Goal: Task Accomplishment & Management: Manage account settings

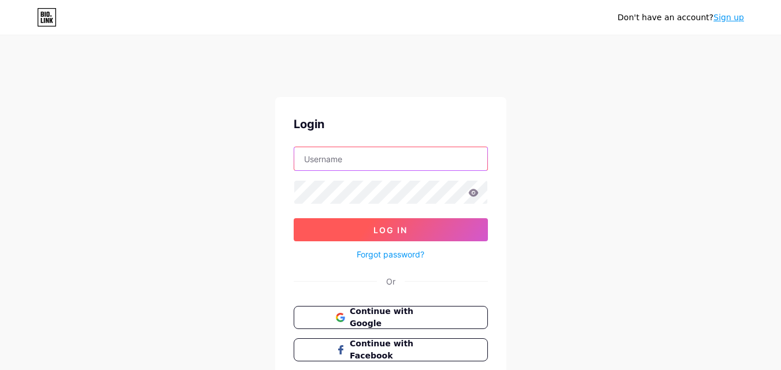
type input "[EMAIL_ADDRESS][DOMAIN_NAME]"
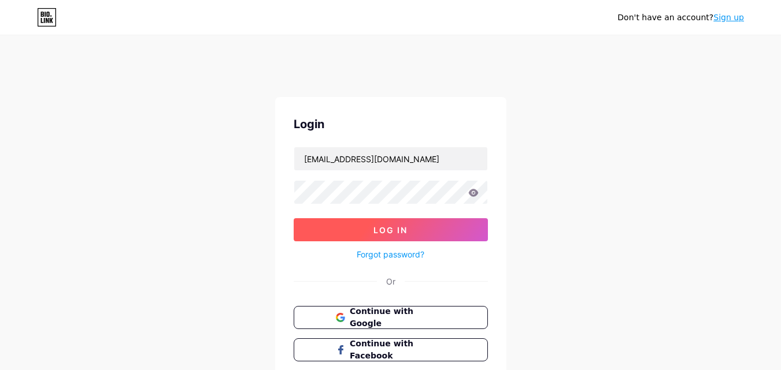
click at [355, 229] on button "Log In" at bounding box center [391, 229] width 194 height 23
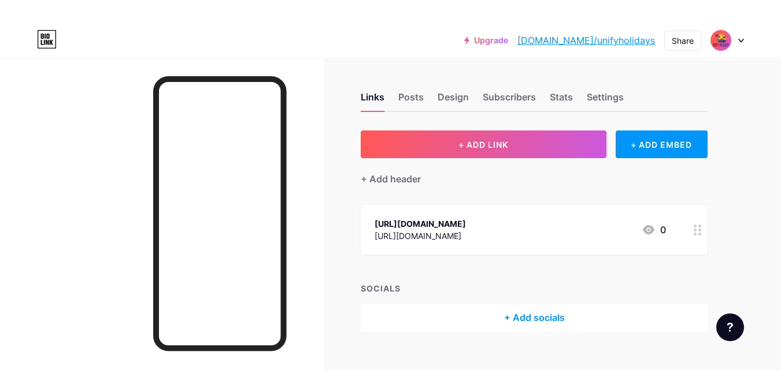
click at [725, 40] on img at bounding box center [721, 40] width 18 height 18
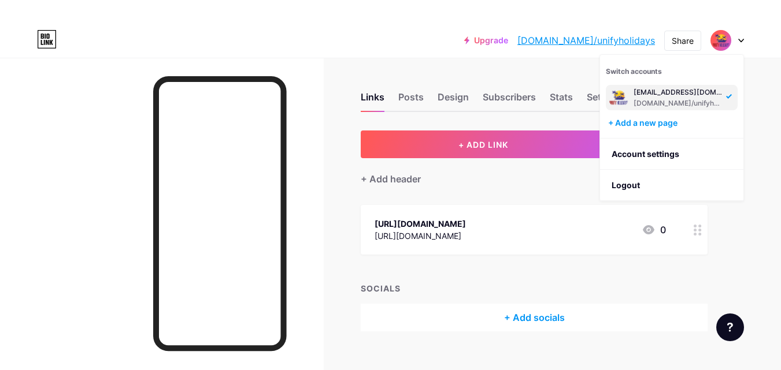
click at [740, 38] on div at bounding box center [727, 40] width 34 height 21
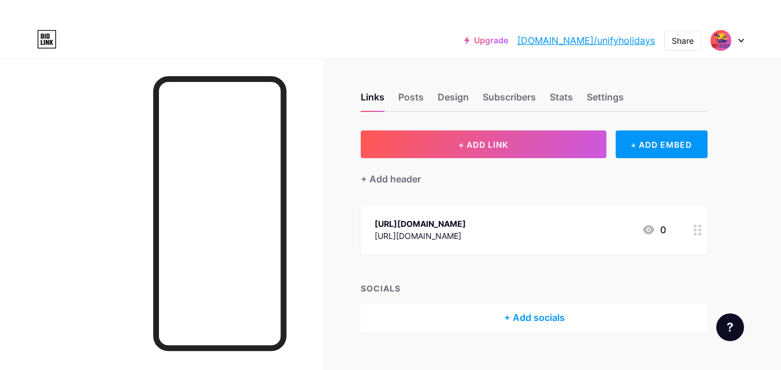
click at [740, 38] on div at bounding box center [727, 40] width 34 height 21
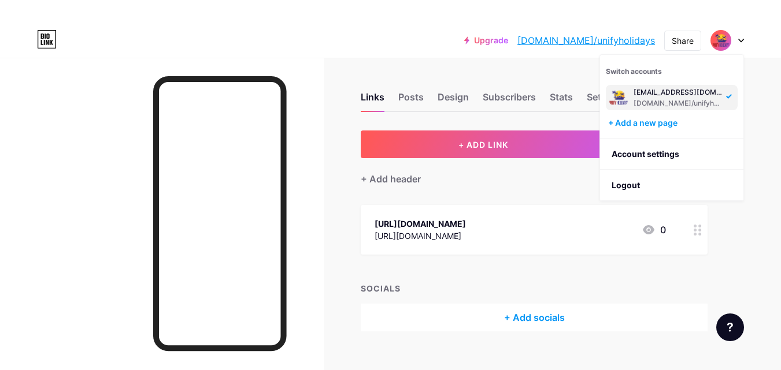
click at [668, 100] on div "[DOMAIN_NAME]/unifyholidays" at bounding box center [677, 103] width 89 height 9
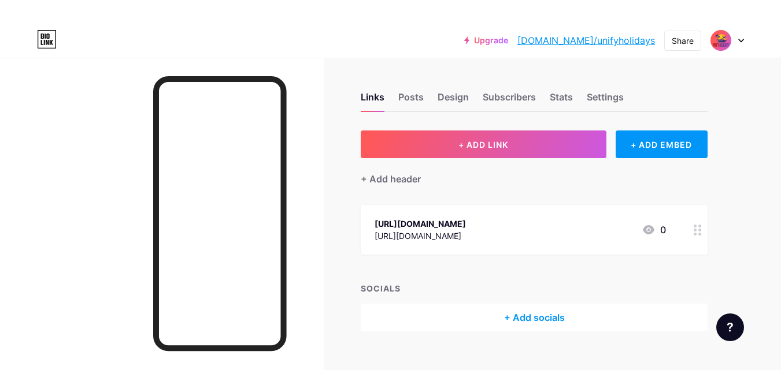
click at [717, 39] on img at bounding box center [721, 40] width 18 height 18
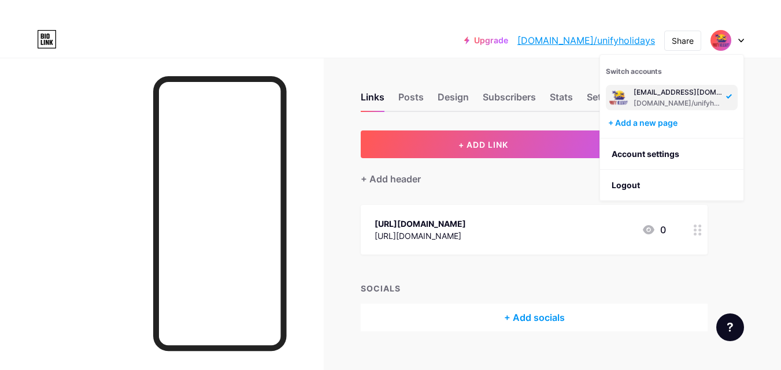
click at [498, 172] on div "+ Add header" at bounding box center [534, 172] width 347 height 28
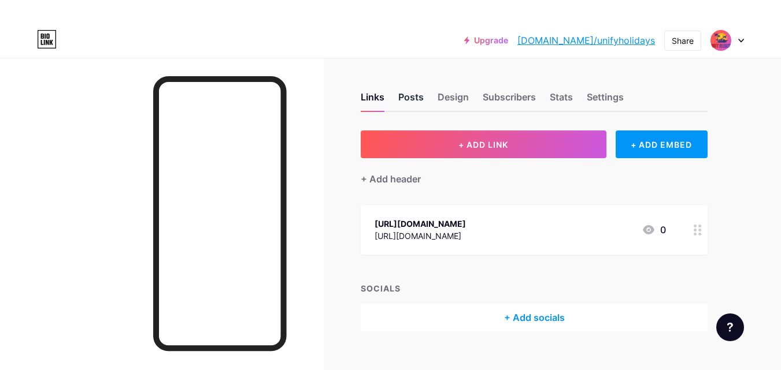
click at [403, 96] on div "Posts" at bounding box center [410, 100] width 25 height 21
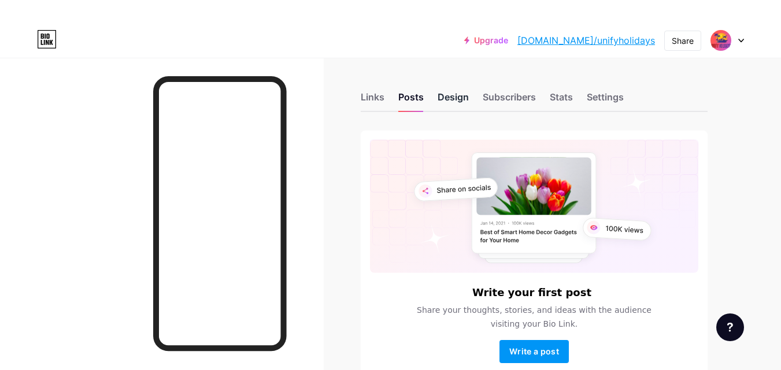
click at [440, 97] on div "Design" at bounding box center [453, 100] width 31 height 21
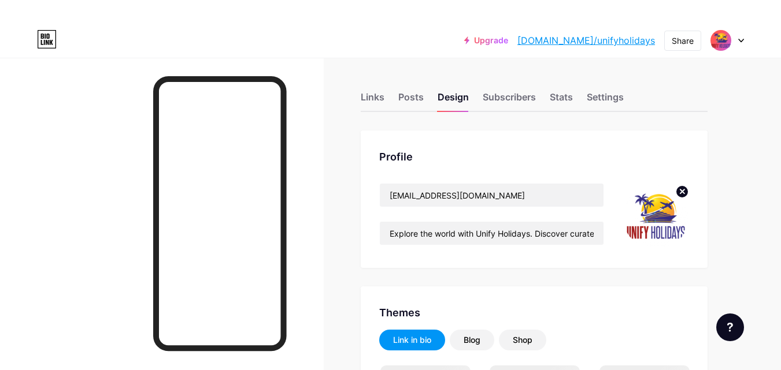
click at [651, 221] on img at bounding box center [655, 216] width 66 height 66
click at [679, 194] on circle at bounding box center [682, 192] width 13 height 13
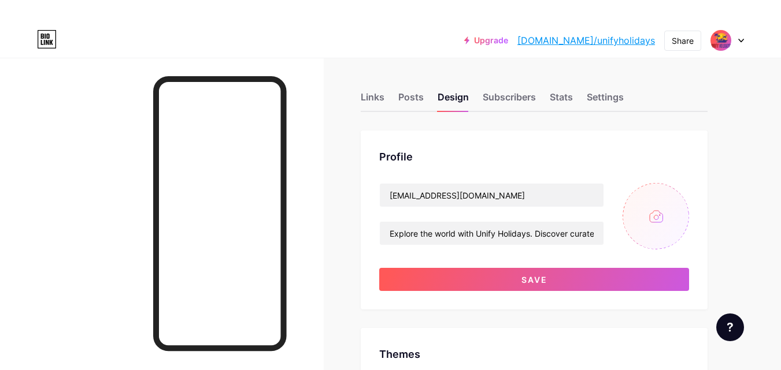
click at [655, 217] on input "file" at bounding box center [655, 216] width 66 height 66
type input "C:\fakepath\unify holidays logo (1).png"
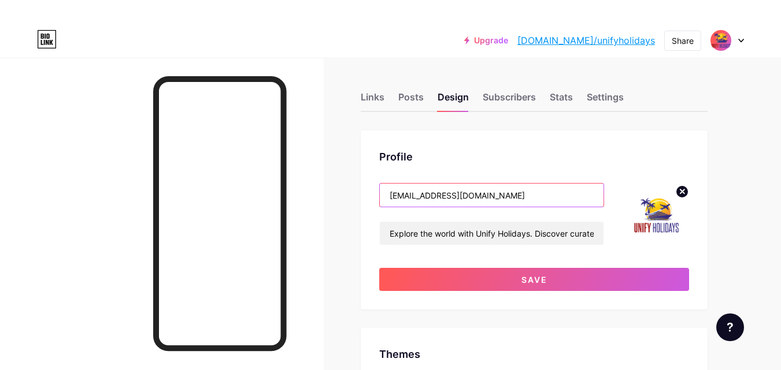
click at [496, 202] on input "[EMAIL_ADDRESS][DOMAIN_NAME]" at bounding box center [492, 195] width 224 height 23
click at [496, 201] on input "[EMAIL_ADDRESS][DOMAIN_NAME]" at bounding box center [492, 195] width 224 height 23
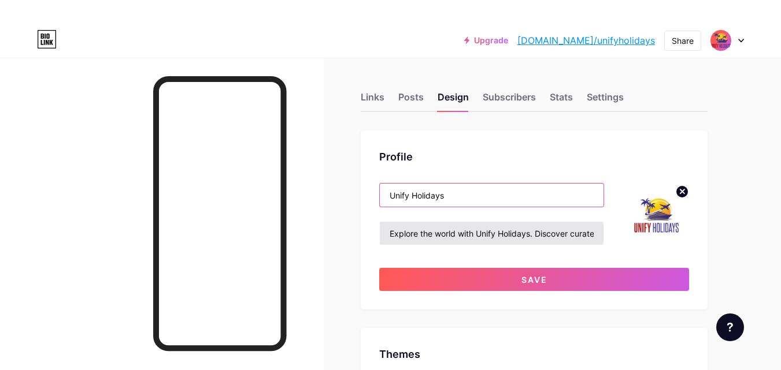
type input "Unify Holidays"
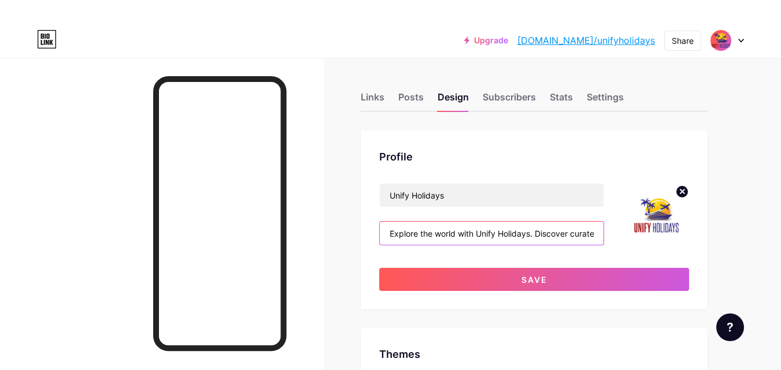
click at [436, 231] on input "Explore the world with Unify Holidays. Discover curated travel experiences, exc…" at bounding box center [492, 233] width 224 height 23
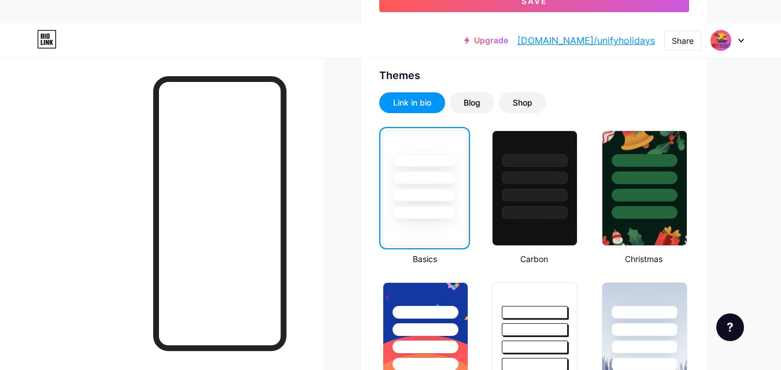
scroll to position [289, 0]
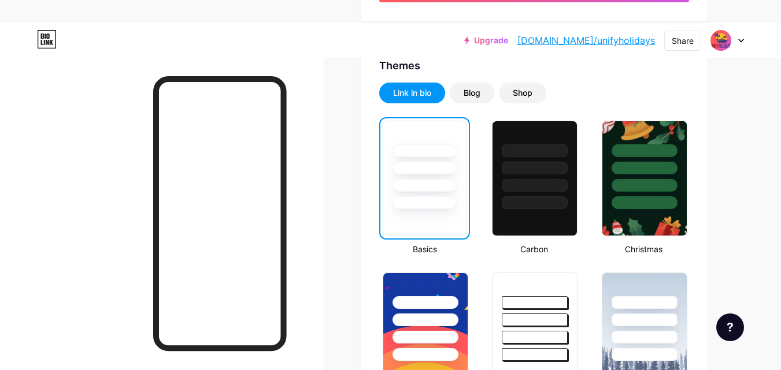
click at [451, 197] on div at bounding box center [424, 203] width 64 height 13
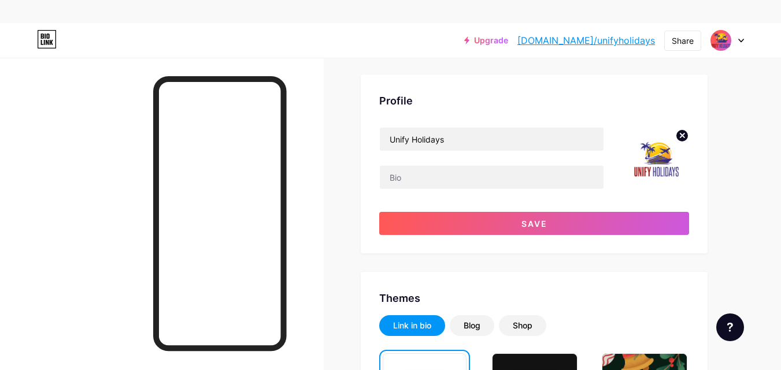
scroll to position [0, 0]
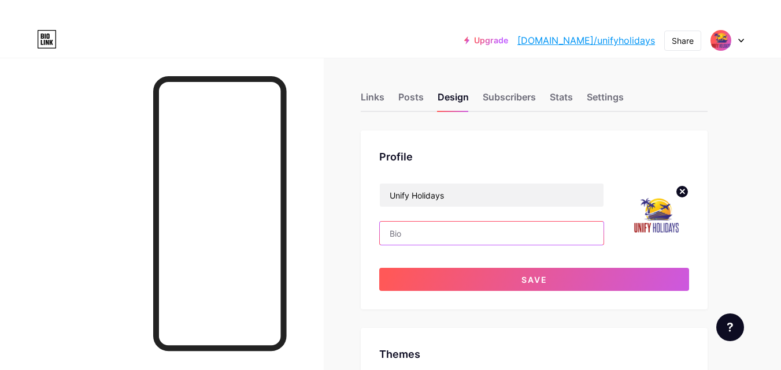
click at [455, 232] on input "text" at bounding box center [492, 233] width 224 height 23
click at [451, 232] on input "text" at bounding box center [492, 233] width 224 height 23
type input "Unify Holidatys"
click at [409, 224] on input "text" at bounding box center [492, 233] width 224 height 23
paste input "Unify Holidays provides customizable travel experiences, leading vacation desti…"
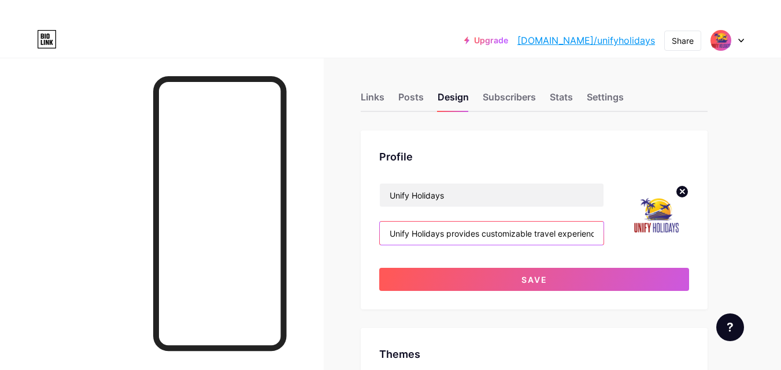
scroll to position [0, 414]
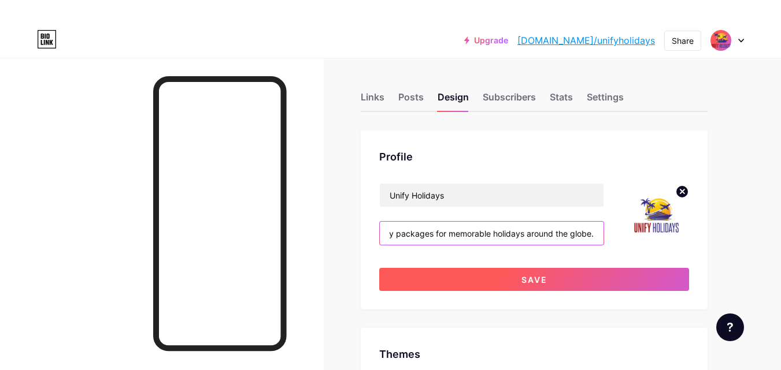
type input "Unify Holidays provides customizable travel experiences, leading vacation desti…"
click at [476, 268] on button "Save" at bounding box center [534, 279] width 310 height 23
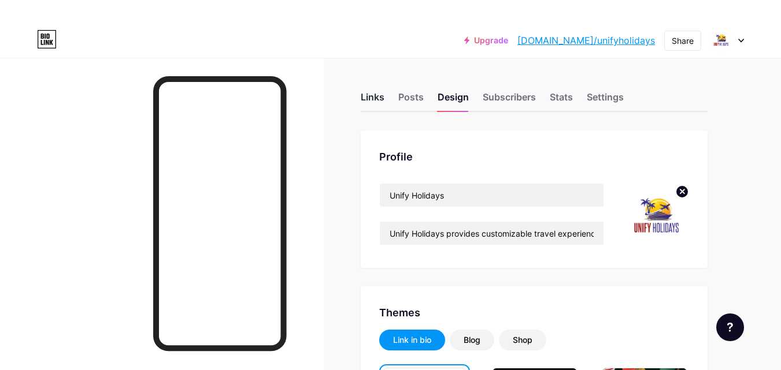
click at [369, 97] on div "Links" at bounding box center [373, 100] width 24 height 21
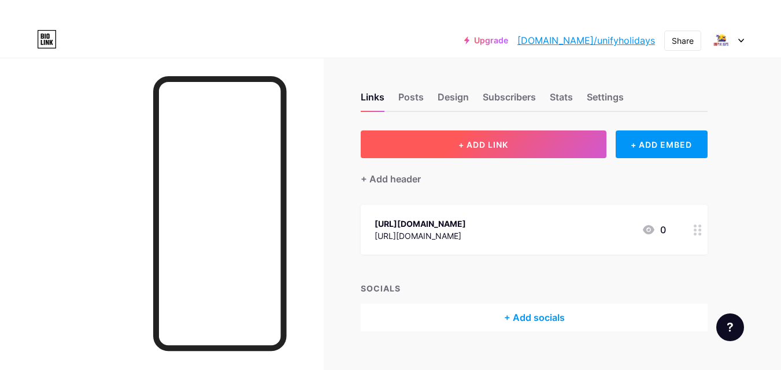
click at [478, 151] on button "+ ADD LINK" at bounding box center [484, 145] width 246 height 28
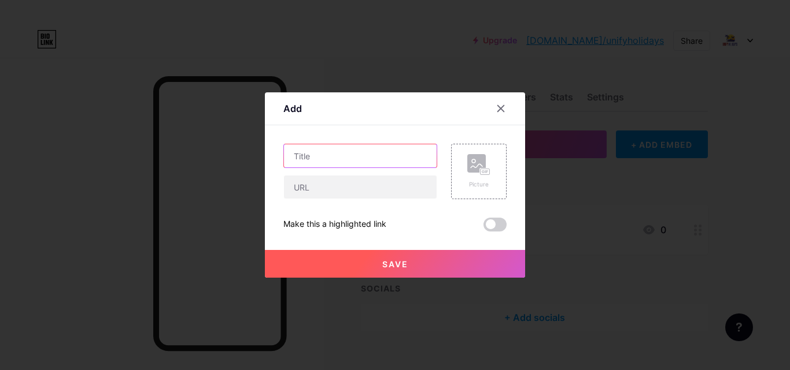
click at [327, 160] on input "text" at bounding box center [360, 155] width 153 height 23
type input "U"
type input "Instagram"
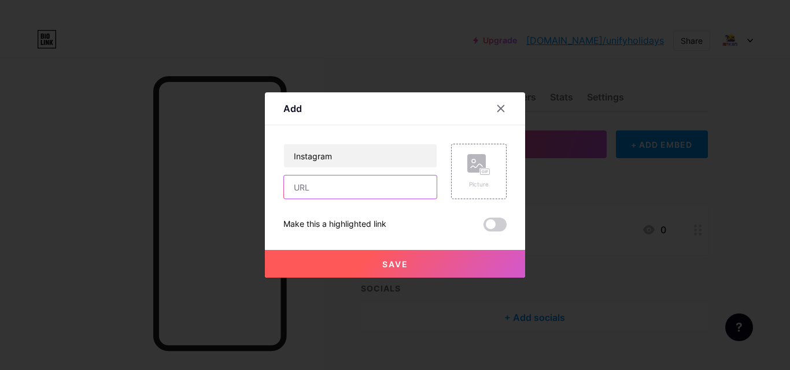
drag, startPoint x: 312, startPoint y: 179, endPoint x: 312, endPoint y: 187, distance: 8.1
click at [312, 179] on input "text" at bounding box center [360, 187] width 153 height 23
paste input "[URL][DOMAIN_NAME]"
type input "[URL][DOMAIN_NAME]"
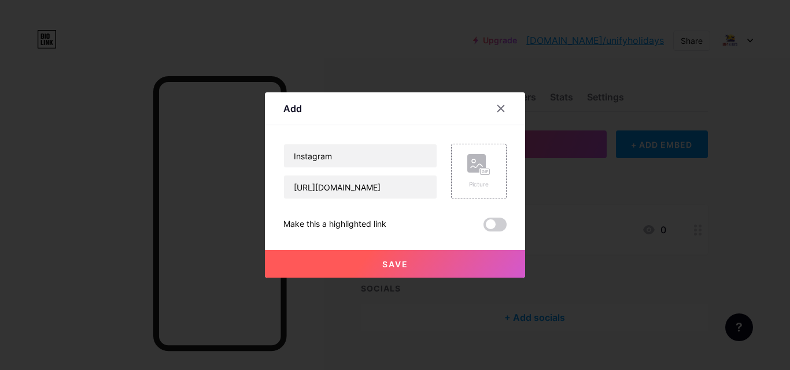
click at [402, 258] on button "Save" at bounding box center [395, 264] width 260 height 28
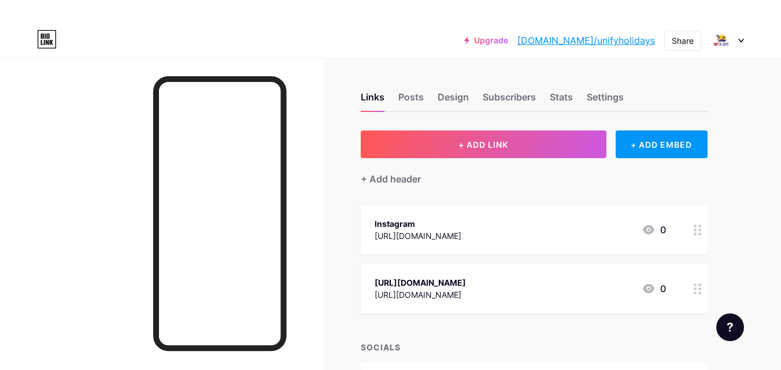
click at [702, 294] on div at bounding box center [698, 289] width 20 height 50
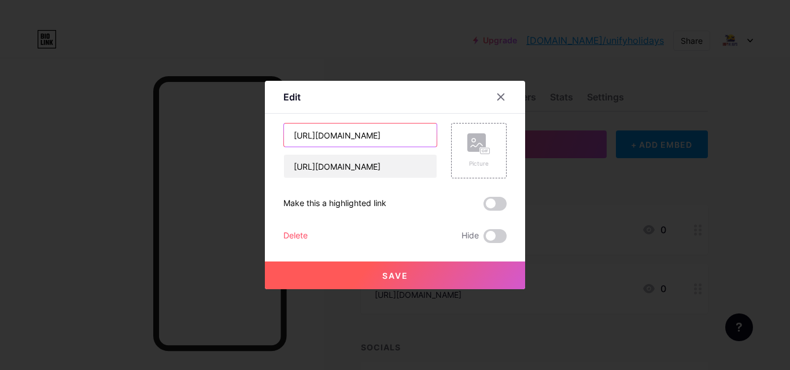
click at [390, 144] on input "[URL][DOMAIN_NAME]" at bounding box center [360, 135] width 153 height 23
type input "Facebook"
click at [432, 284] on button "Save" at bounding box center [395, 276] width 260 height 28
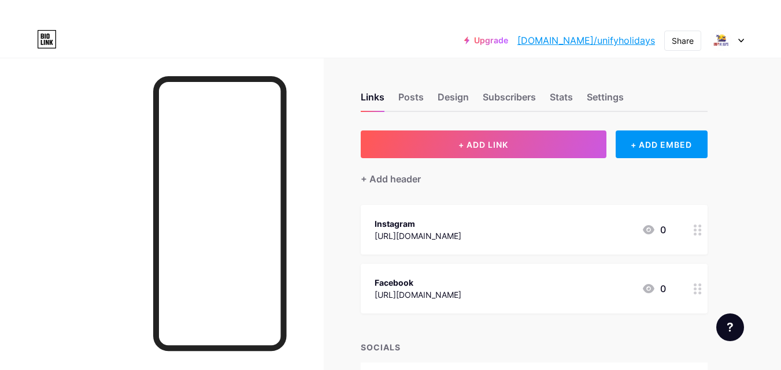
click at [512, 291] on div "Facebook [URL][DOMAIN_NAME] 0" at bounding box center [520, 289] width 291 height 27
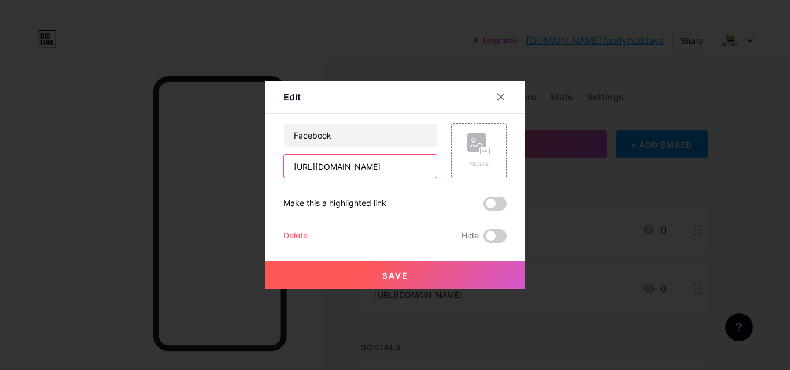
click at [355, 173] on input "[URL][DOMAIN_NAME]" at bounding box center [360, 166] width 153 height 23
click at [309, 172] on input "text" at bounding box center [360, 166] width 153 height 23
paste input "[URL][DOMAIN_NAME]"
type input "[URL][DOMAIN_NAME]"
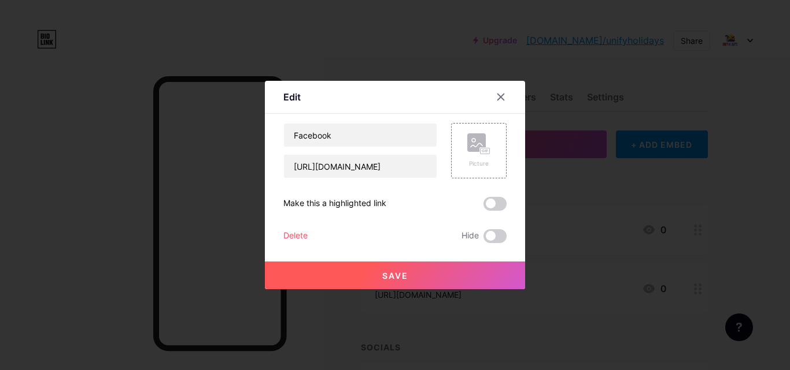
click at [322, 273] on button "Save" at bounding box center [395, 276] width 260 height 28
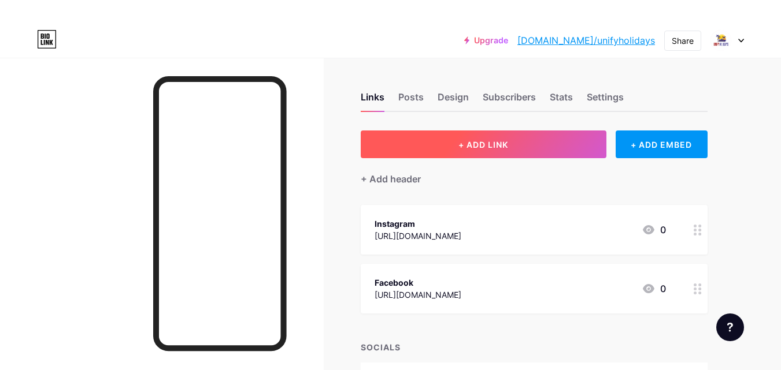
click at [468, 152] on button "+ ADD LINK" at bounding box center [484, 145] width 246 height 28
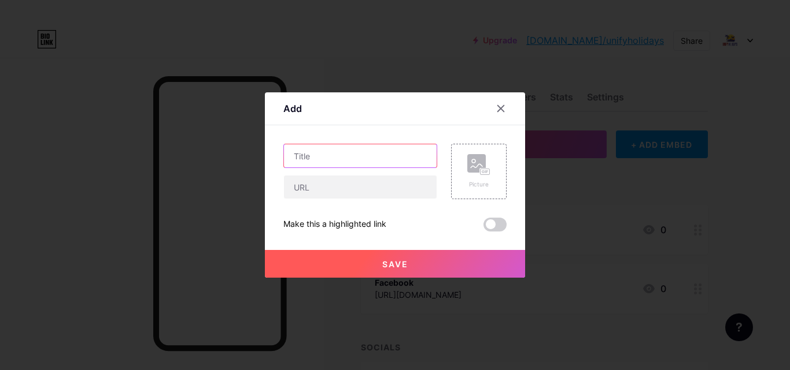
click at [308, 162] on input "text" at bounding box center [360, 155] width 153 height 23
click at [314, 200] on div "Picture Make this a highlighted link Save" at bounding box center [394, 188] width 223 height 88
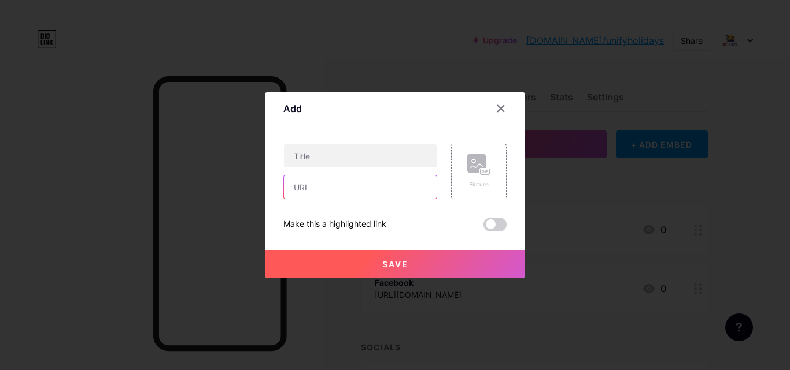
click at [312, 184] on input "text" at bounding box center [360, 187] width 153 height 23
paste input "[URL][DOMAIN_NAME]"
type input "[URL][DOMAIN_NAME]"
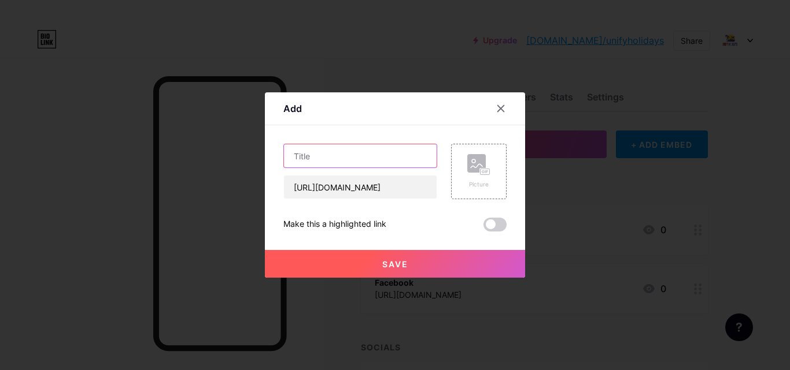
click at [312, 158] on input "text" at bounding box center [360, 155] width 153 height 23
type input "X"
click at [365, 255] on button "Save" at bounding box center [395, 264] width 260 height 28
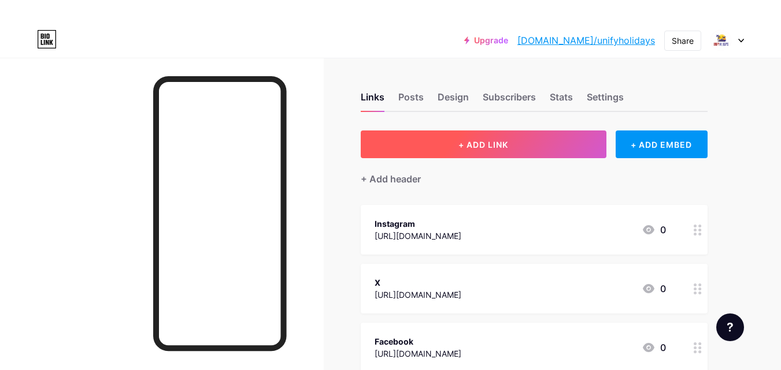
click at [446, 148] on button "+ ADD LINK" at bounding box center [484, 145] width 246 height 28
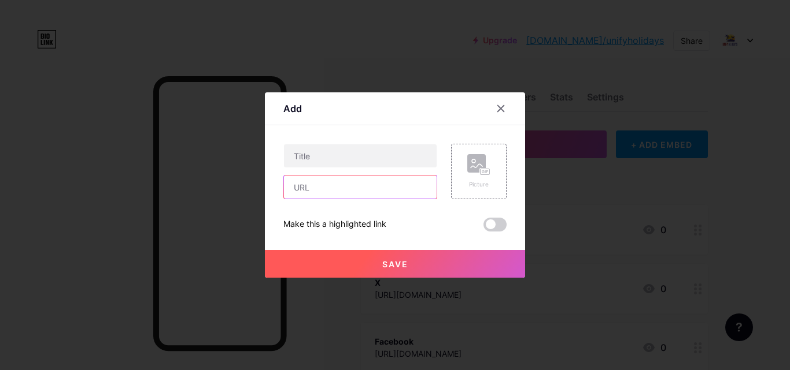
click at [323, 190] on input "text" at bounding box center [360, 187] width 153 height 23
paste input "[URL][DOMAIN_NAME]"
drag, startPoint x: 347, startPoint y: 191, endPoint x: 182, endPoint y: 171, distance: 166.0
click at [182, 171] on div "Add Content YouTube Play YouTube video without leaving your page. ADD Vimeo Pla…" at bounding box center [395, 185] width 790 height 370
click at [339, 196] on input "[URL][DOMAIN_NAME]" at bounding box center [360, 187] width 153 height 23
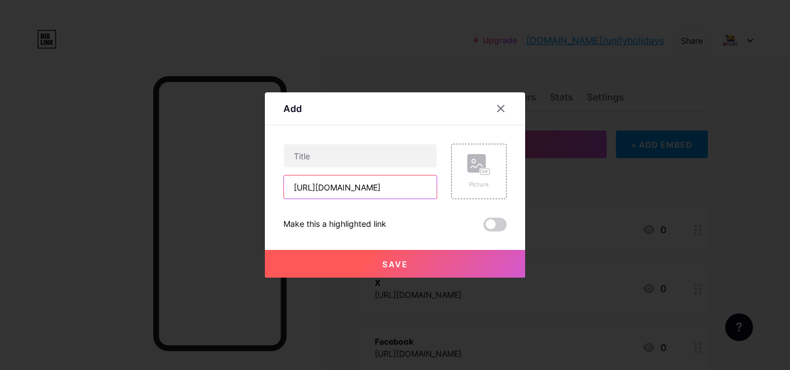
drag, startPoint x: 343, startPoint y: 187, endPoint x: 372, endPoint y: 187, distance: 28.3
click at [372, 187] on input "[URL][DOMAIN_NAME]" at bounding box center [360, 187] width 153 height 23
type input "[URL][DOMAIN_NAME]"
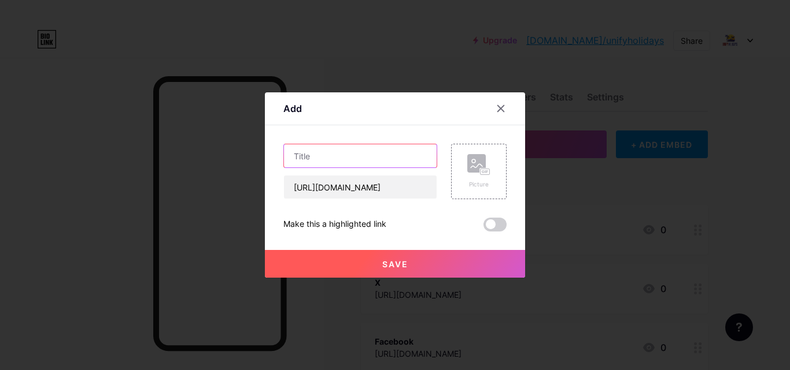
drag, startPoint x: 295, startPoint y: 150, endPoint x: 298, endPoint y: 156, distance: 6.2
click at [297, 154] on input "text" at bounding box center [360, 155] width 153 height 23
click at [298, 156] on input "text" at bounding box center [360, 155] width 153 height 23
paste input "linkedin"
type input "linkedin"
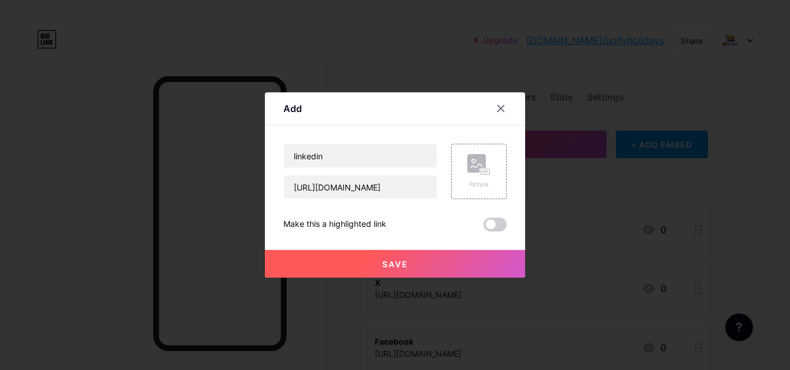
click at [406, 250] on div "Save" at bounding box center [395, 255] width 260 height 46
click at [395, 264] on span "Save" at bounding box center [395, 265] width 26 height 10
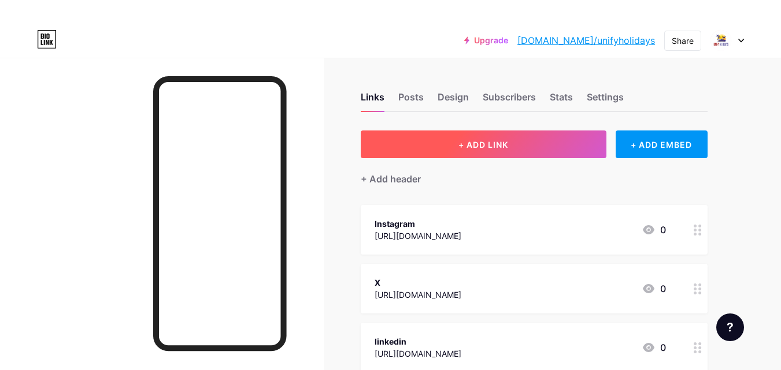
click at [443, 141] on button "+ ADD LINK" at bounding box center [484, 145] width 246 height 28
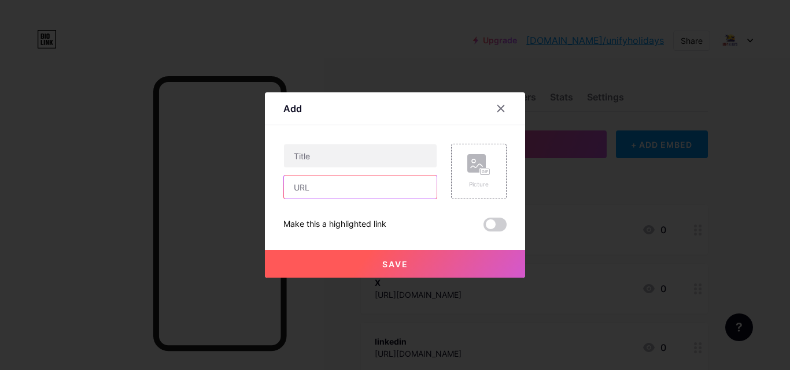
click at [305, 187] on input "text" at bounding box center [360, 187] width 153 height 23
paste input "[URL][DOMAIN_NAME]"
click at [321, 187] on input "[URL][DOMAIN_NAME]" at bounding box center [360, 187] width 153 height 23
drag, startPoint x: 318, startPoint y: 189, endPoint x: 351, endPoint y: 187, distance: 33.0
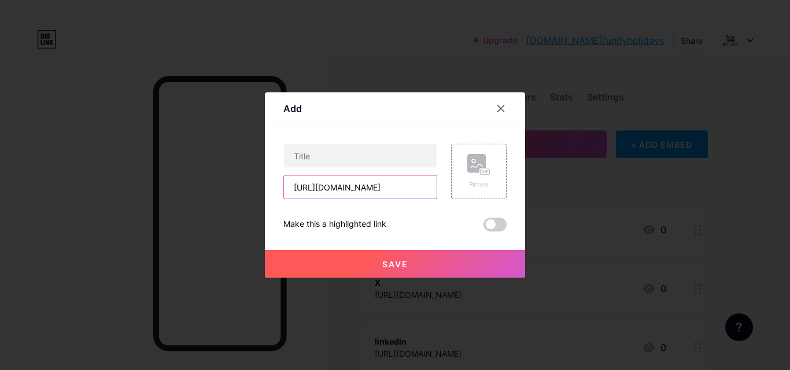
click at [351, 187] on input "[URL][DOMAIN_NAME]" at bounding box center [360, 187] width 153 height 23
type input "[URL][DOMAIN_NAME]"
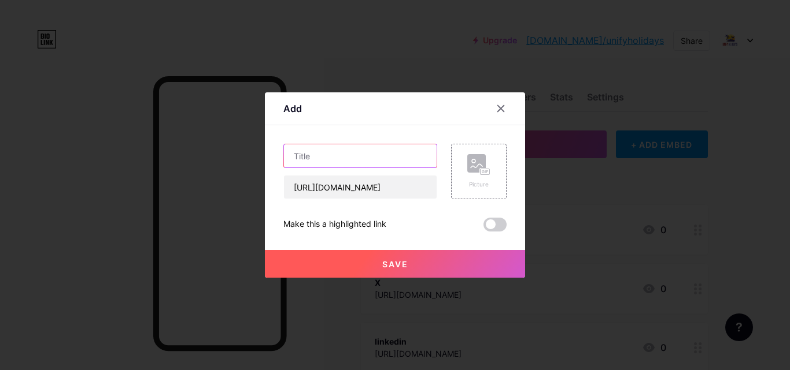
scroll to position [0, 0]
click at [305, 156] on input "text" at bounding box center [360, 155] width 153 height 23
paste input "pinterest"
click at [295, 157] on input "pinterest" at bounding box center [360, 155] width 153 height 23
type input "Pinterest"
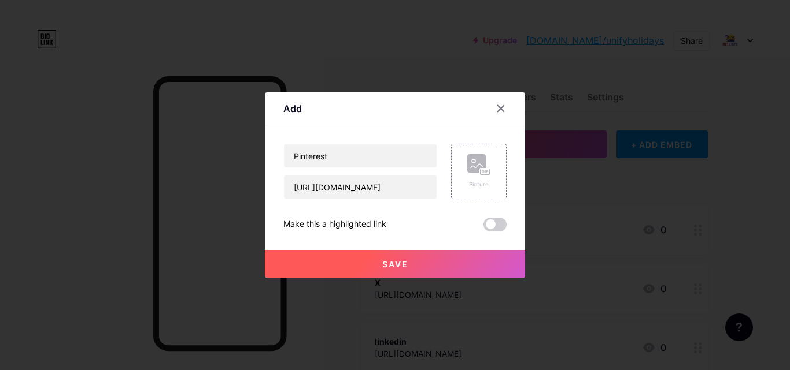
click at [399, 260] on span "Save" at bounding box center [395, 265] width 26 height 10
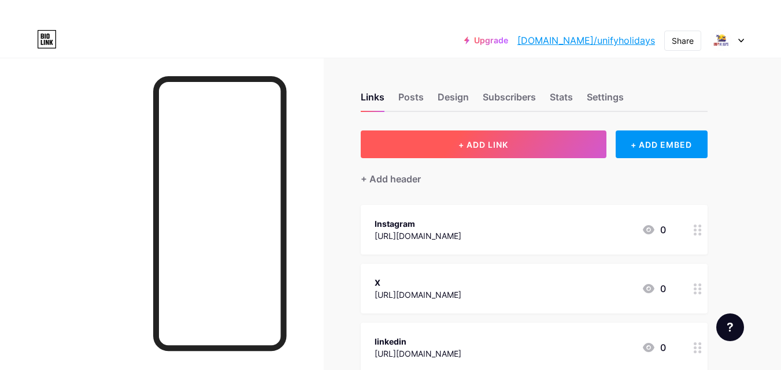
click at [435, 150] on button "+ ADD LINK" at bounding box center [484, 145] width 246 height 28
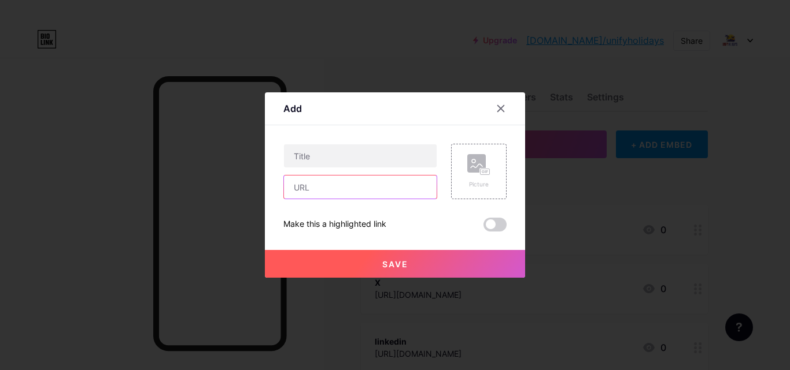
click at [327, 183] on input "text" at bounding box center [360, 187] width 153 height 23
paste input "[URL][DOMAIN_NAME]"
click at [318, 187] on input "[URL][DOMAIN_NAME]" at bounding box center [360, 187] width 153 height 23
drag, startPoint x: 316, startPoint y: 188, endPoint x: 346, endPoint y: 187, distance: 29.5
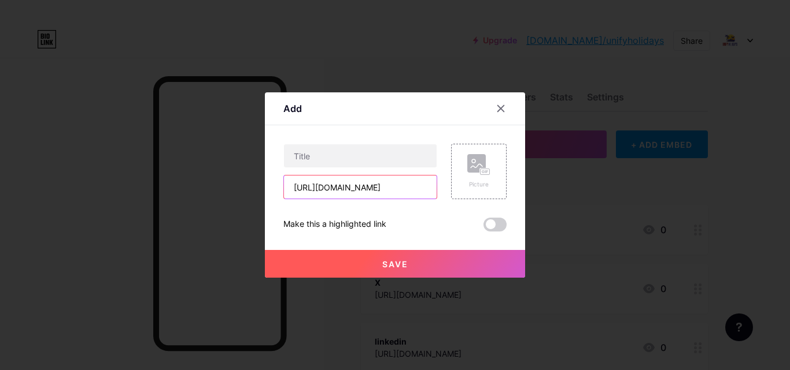
click at [346, 187] on input "[URL][DOMAIN_NAME]" at bounding box center [360, 187] width 153 height 23
type input "[URL][DOMAIN_NAME]"
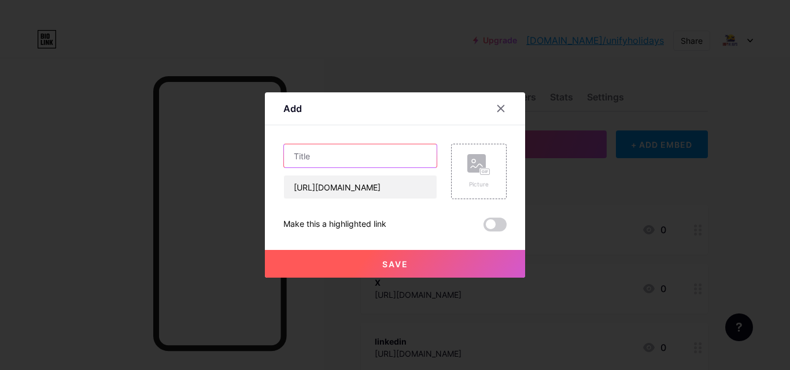
click at [316, 160] on input "text" at bounding box center [360, 155] width 153 height 23
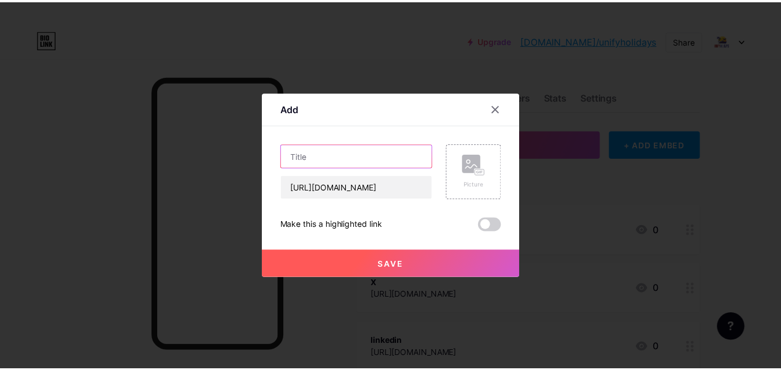
scroll to position [0, 0]
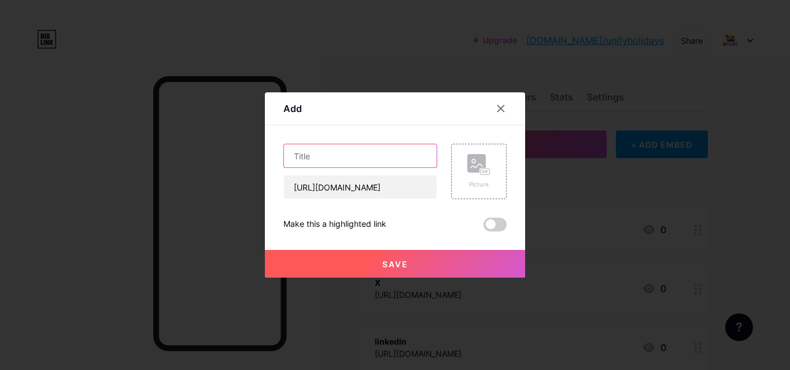
paste input "youtube"
click at [298, 159] on input "youtube" at bounding box center [360, 155] width 153 height 23
type input "Youtube"
click at [368, 257] on button "Save" at bounding box center [395, 264] width 260 height 28
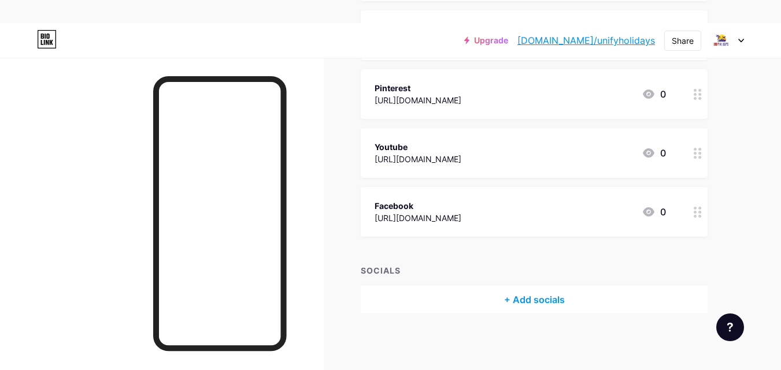
scroll to position [313, 0]
click at [535, 305] on div "+ Add socials" at bounding box center [534, 300] width 347 height 28
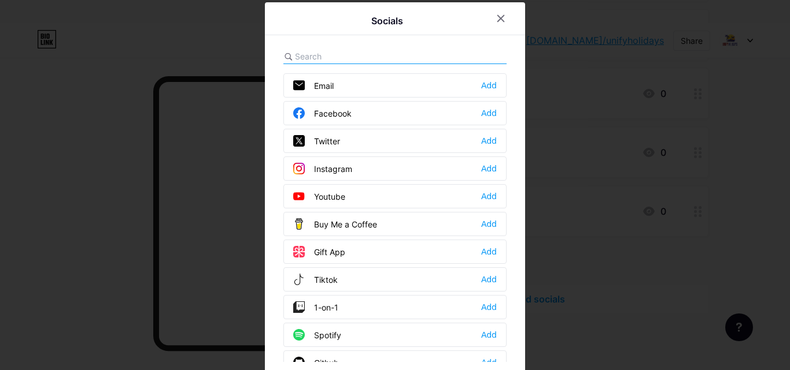
click at [337, 87] on div "Email Add" at bounding box center [394, 85] width 223 height 24
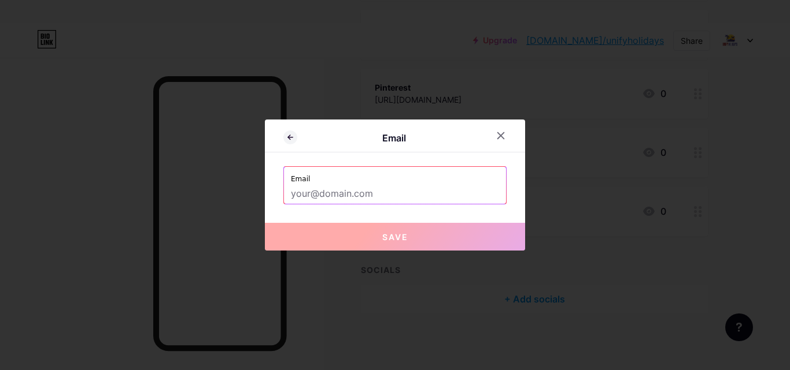
click at [359, 191] on input "text" at bounding box center [395, 194] width 208 height 20
click at [324, 198] on input "text" at bounding box center [395, 194] width 208 height 20
paste input "[EMAIL_ADDRESS][DOMAIN_NAME]"
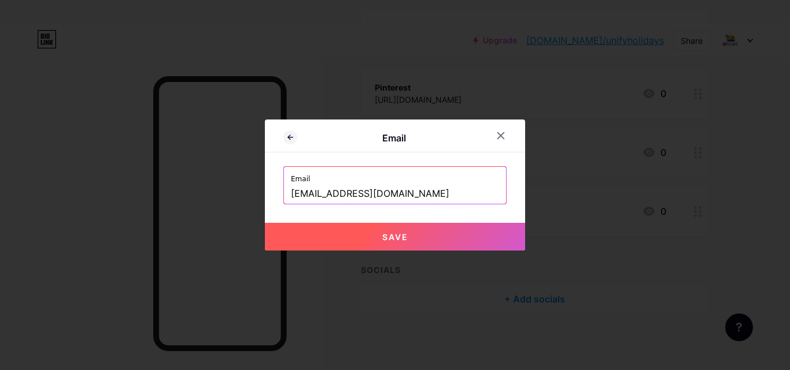
click at [333, 243] on button "Save" at bounding box center [395, 237] width 260 height 28
type input "mailto:[EMAIL_ADDRESS][DOMAIN_NAME]"
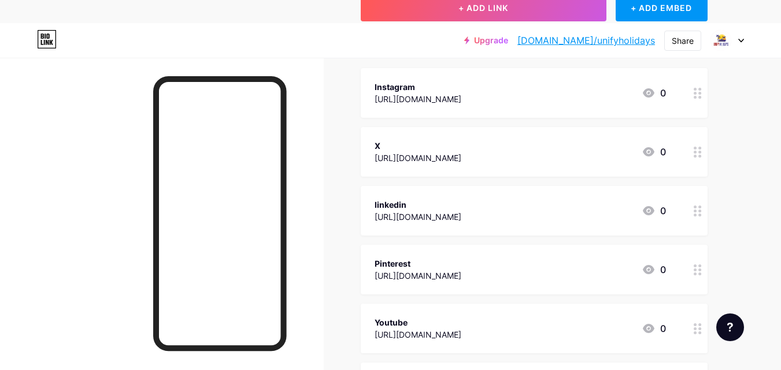
scroll to position [117, 0]
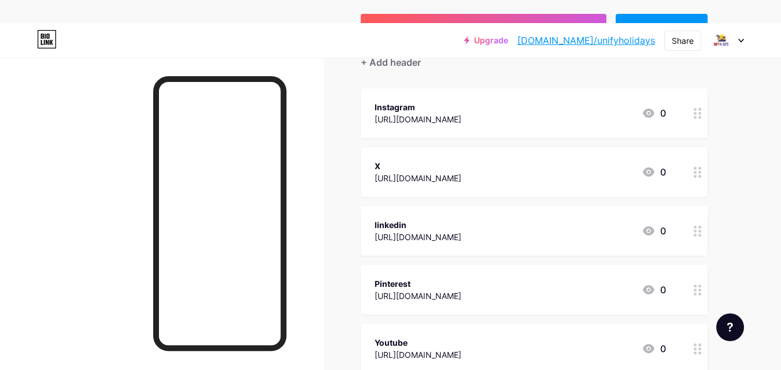
click at [699, 111] on icon at bounding box center [698, 113] width 8 height 11
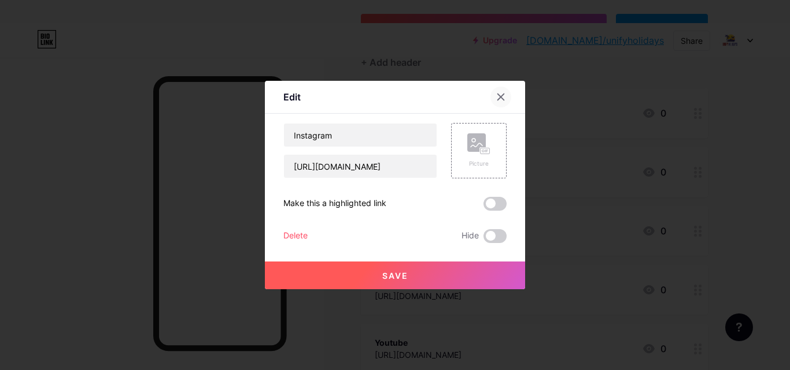
click at [499, 98] on icon at bounding box center [500, 96] width 9 height 9
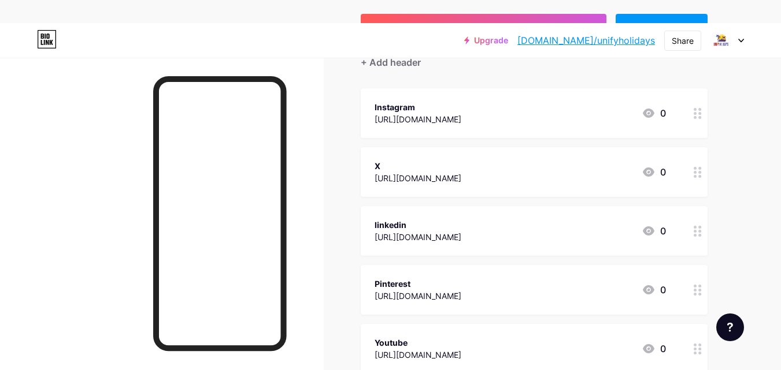
click at [679, 114] on div "Instagram [URL][DOMAIN_NAME] 0" at bounding box center [534, 113] width 347 height 50
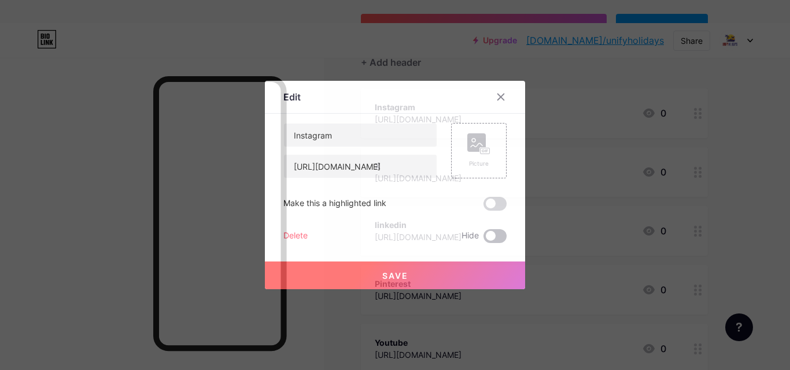
click at [488, 236] on span at bounding box center [494, 236] width 23 height 14
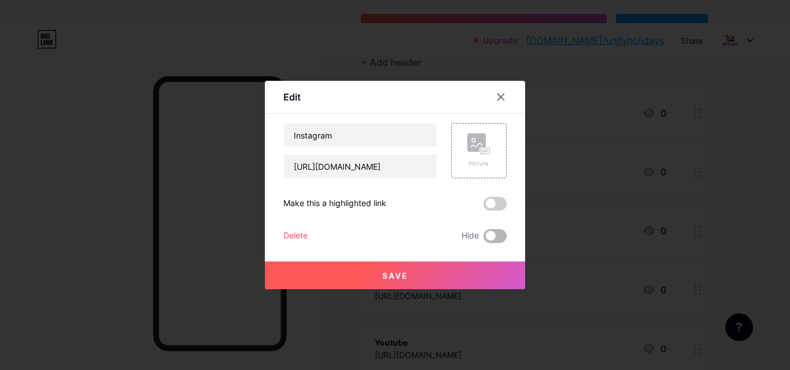
click at [483, 239] on input "checkbox" at bounding box center [483, 239] width 0 height 0
click at [493, 240] on span at bounding box center [494, 236] width 23 height 14
click at [483, 239] on input "checkbox" at bounding box center [483, 239] width 0 height 0
click at [291, 234] on div "Delete" at bounding box center [295, 236] width 24 height 14
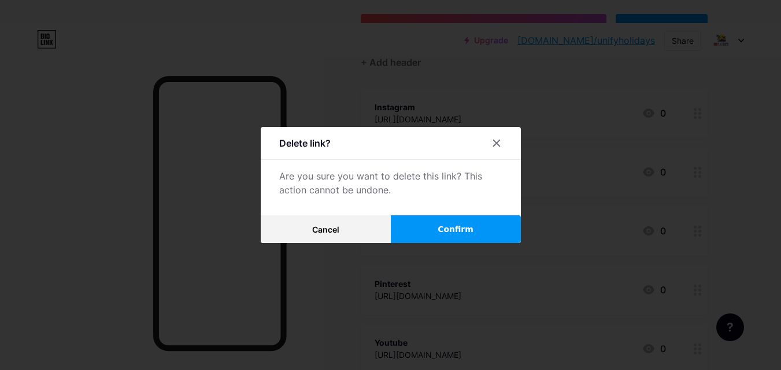
click at [436, 227] on button "Confirm" at bounding box center [456, 230] width 130 height 28
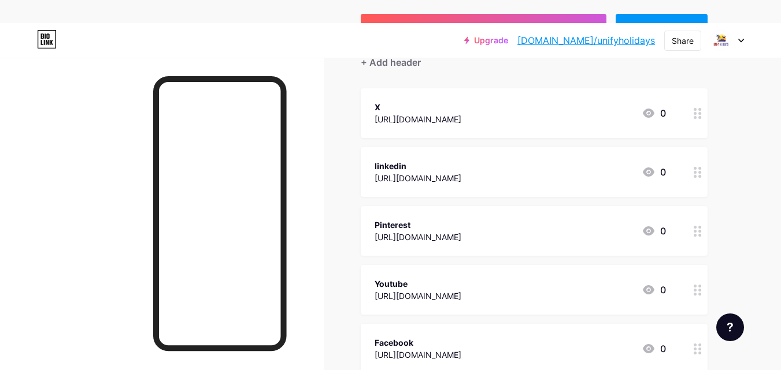
click at [677, 118] on div "X [URL][DOMAIN_NAME] 0" at bounding box center [534, 113] width 347 height 50
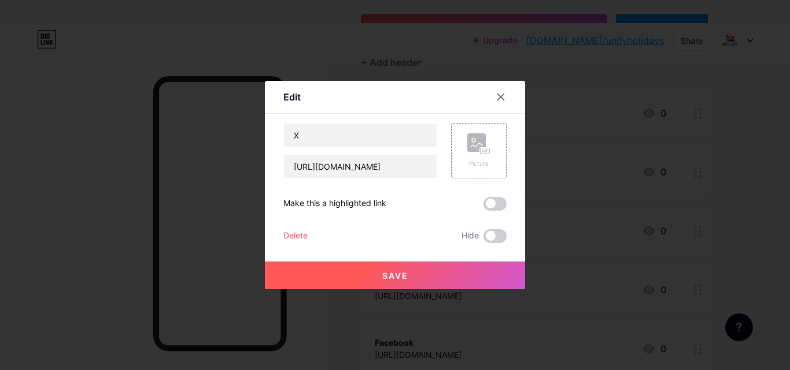
click at [302, 231] on div "Delete" at bounding box center [295, 236] width 24 height 14
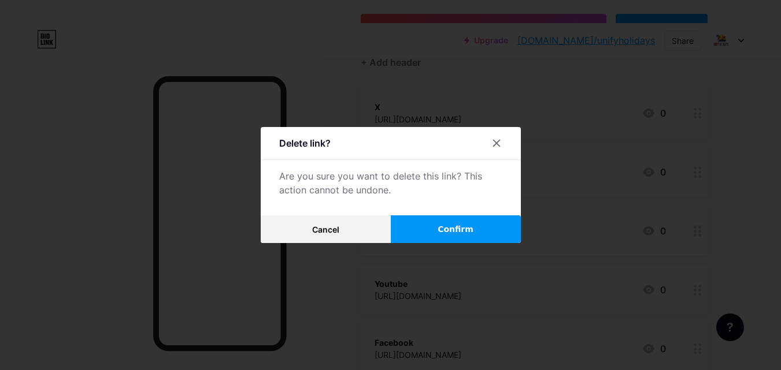
click at [443, 226] on button "Confirm" at bounding box center [456, 230] width 130 height 28
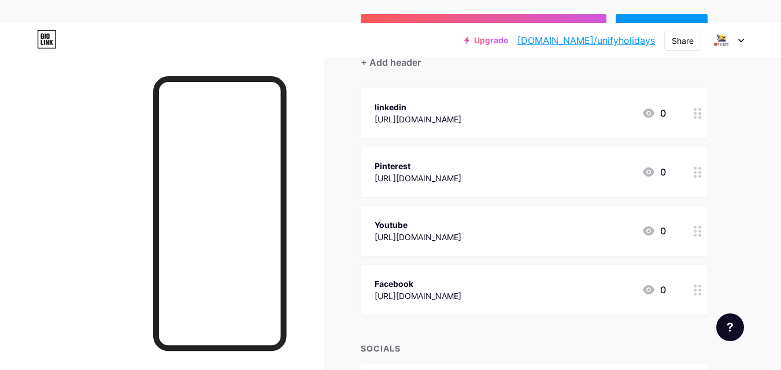
click at [669, 121] on div "linkedin [URL][DOMAIN_NAME] 0" at bounding box center [534, 113] width 347 height 50
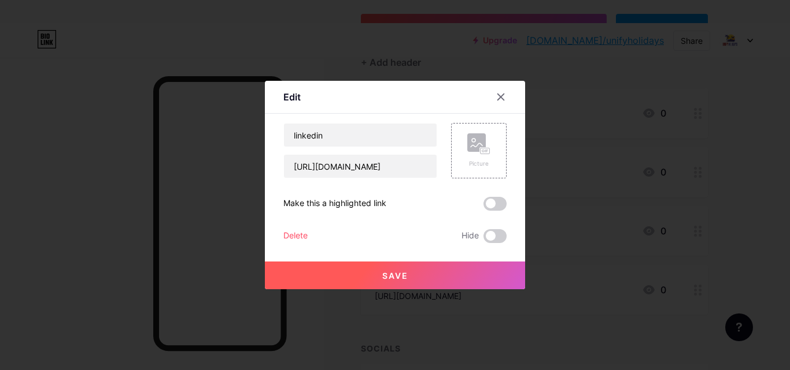
click at [298, 236] on div "Delete" at bounding box center [295, 236] width 24 height 14
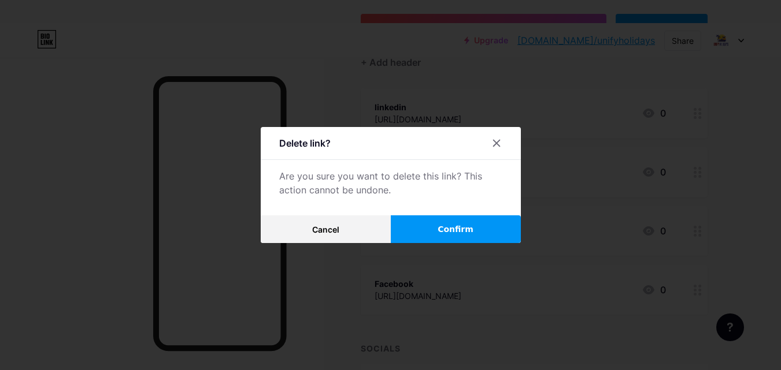
click at [440, 233] on button "Confirm" at bounding box center [456, 230] width 130 height 28
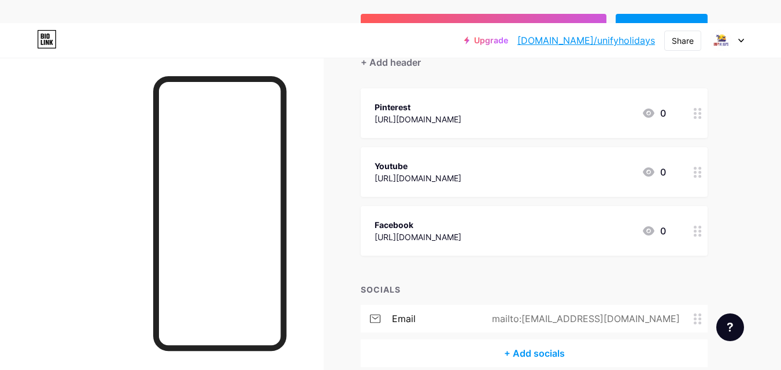
click at [562, 112] on div "Pinterest [URL][DOMAIN_NAME] 0" at bounding box center [520, 113] width 291 height 27
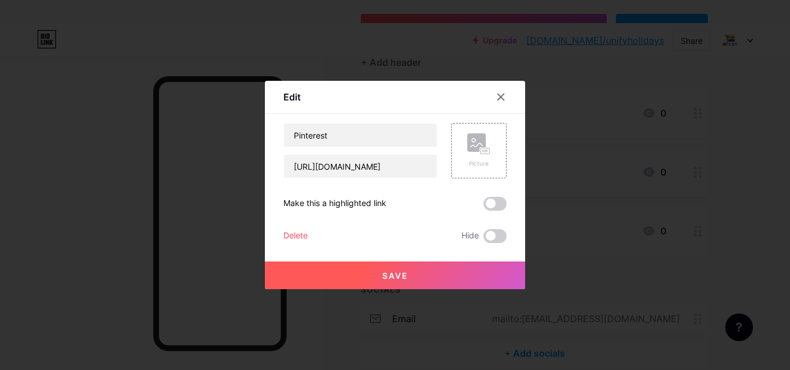
click at [300, 235] on div "Delete" at bounding box center [295, 236] width 24 height 14
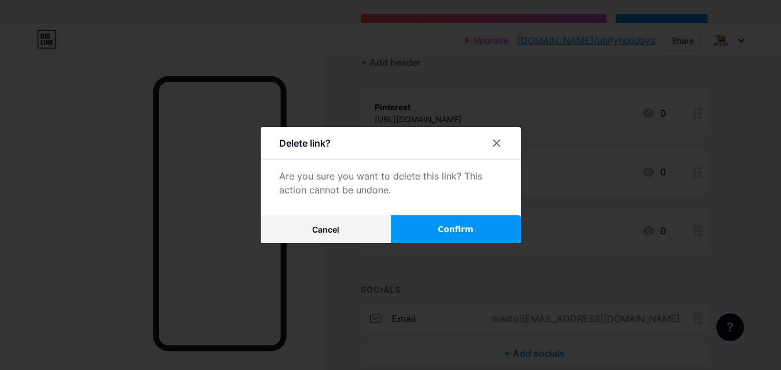
click at [430, 219] on button "Confirm" at bounding box center [456, 230] width 130 height 28
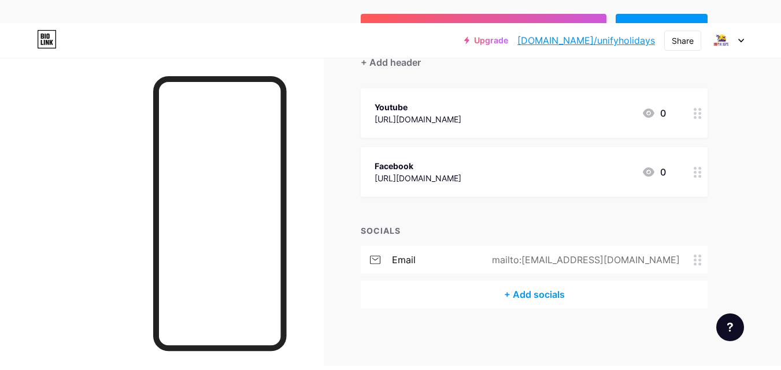
scroll to position [112, 0]
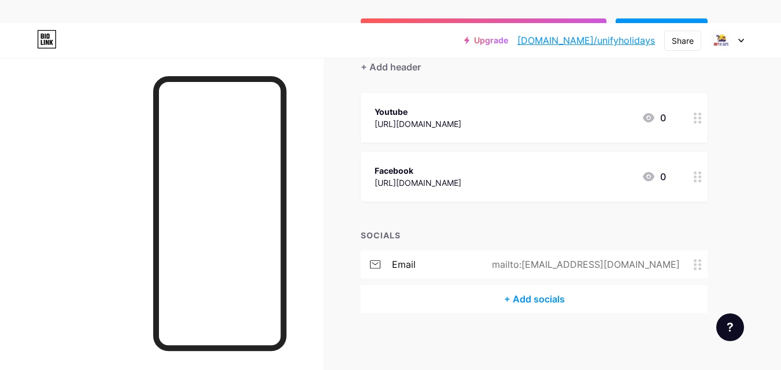
click at [542, 127] on div "Youtube [URL][DOMAIN_NAME] 0" at bounding box center [520, 118] width 291 height 27
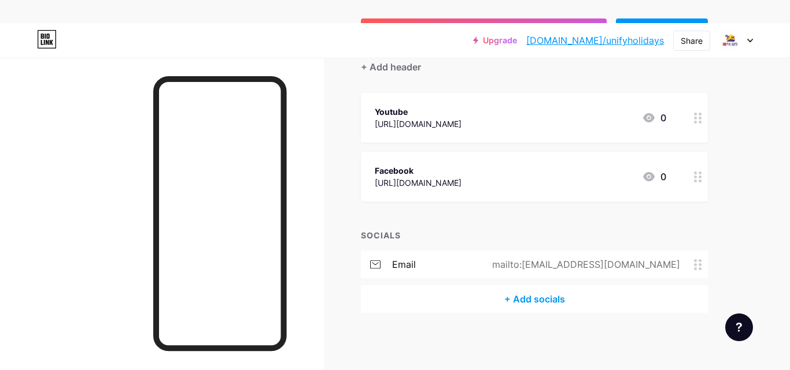
click at [294, 234] on div "Delete" at bounding box center [295, 236] width 24 height 14
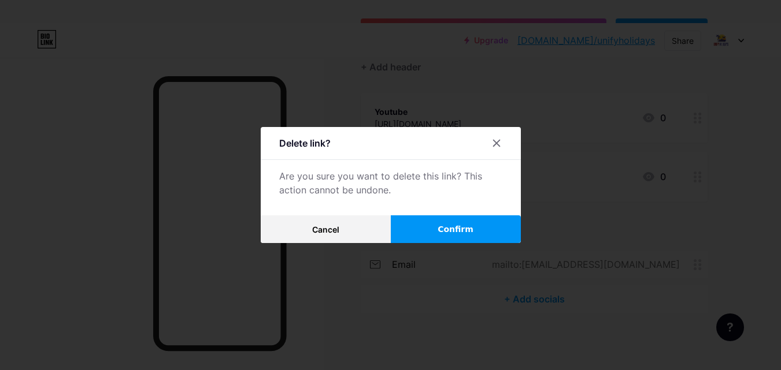
click at [458, 227] on span "Confirm" at bounding box center [456, 230] width 36 height 12
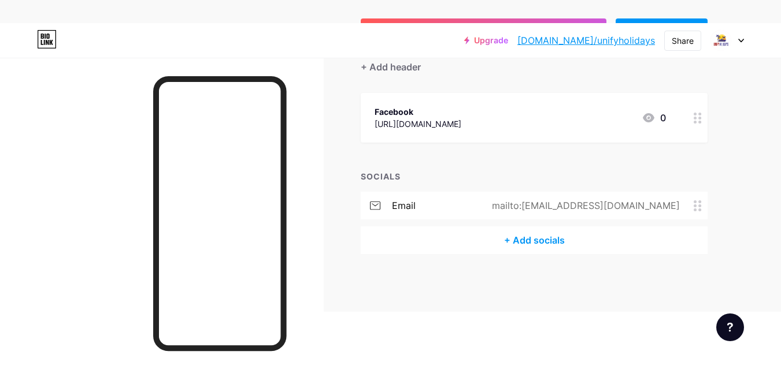
scroll to position [53, 0]
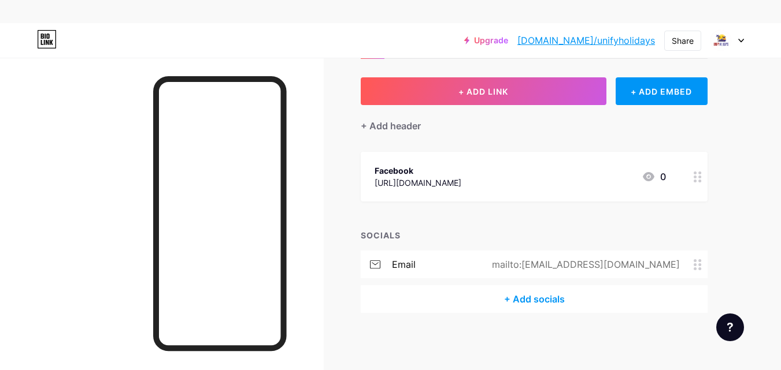
click at [544, 170] on div "Facebook [URL][DOMAIN_NAME] 0" at bounding box center [520, 177] width 291 height 27
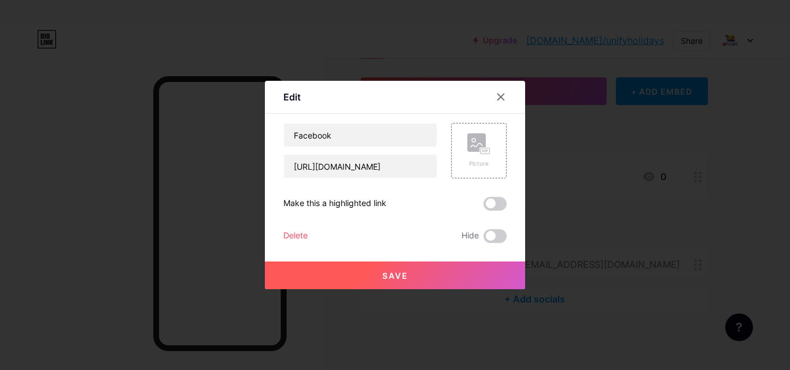
click at [287, 235] on div "Delete" at bounding box center [295, 236] width 24 height 14
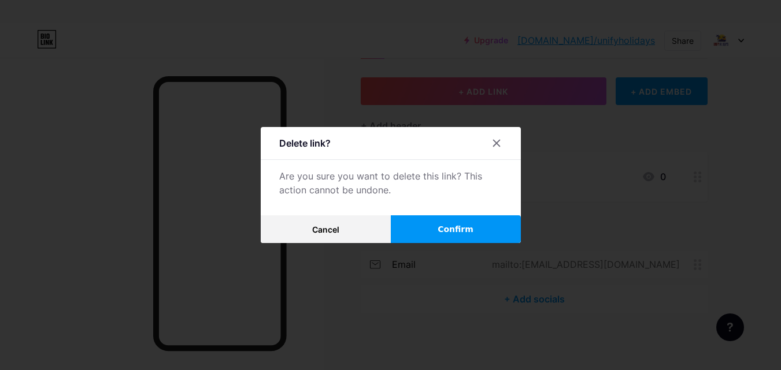
click at [429, 230] on button "Confirm" at bounding box center [456, 230] width 130 height 28
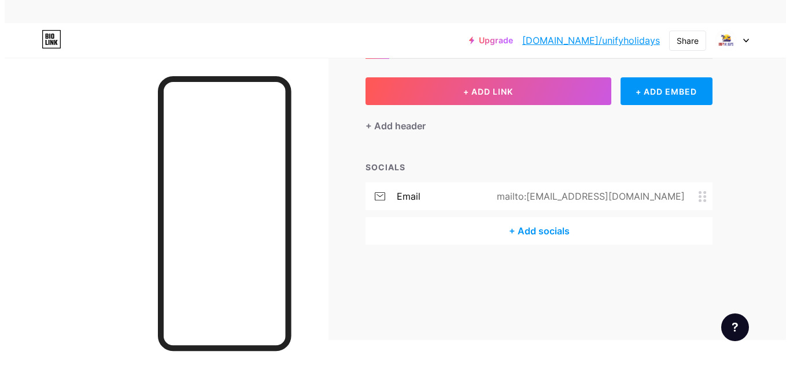
scroll to position [23, 0]
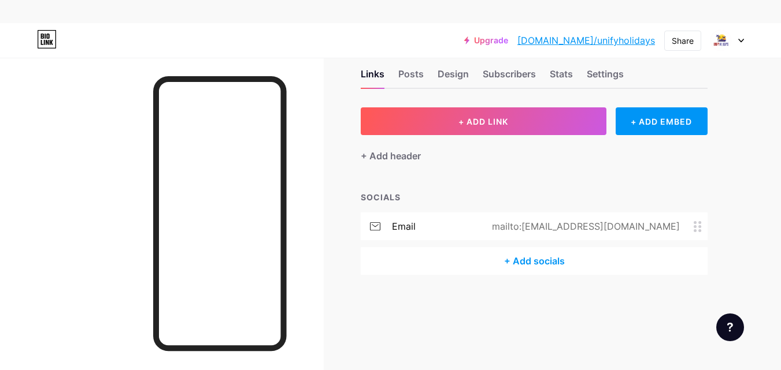
click at [553, 254] on div "+ Add socials" at bounding box center [534, 261] width 347 height 28
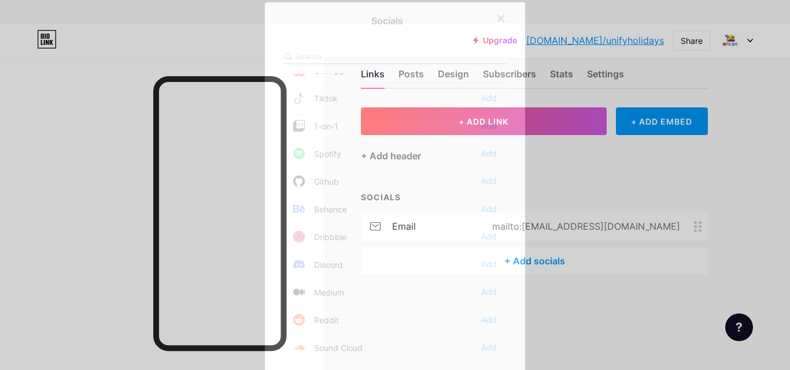
scroll to position [0, 0]
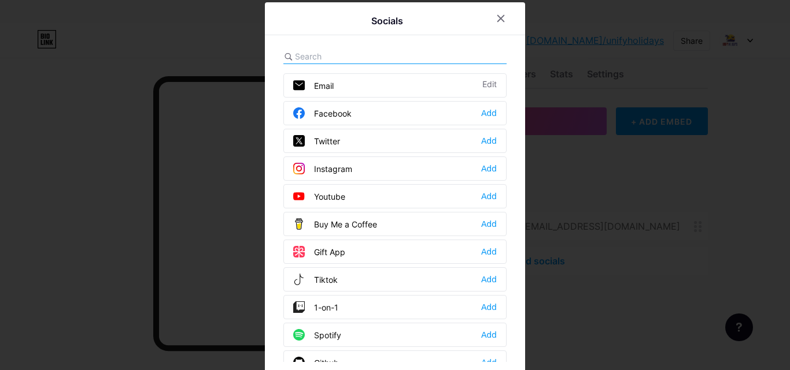
click at [350, 116] on div "Facebook Add" at bounding box center [394, 113] width 223 height 24
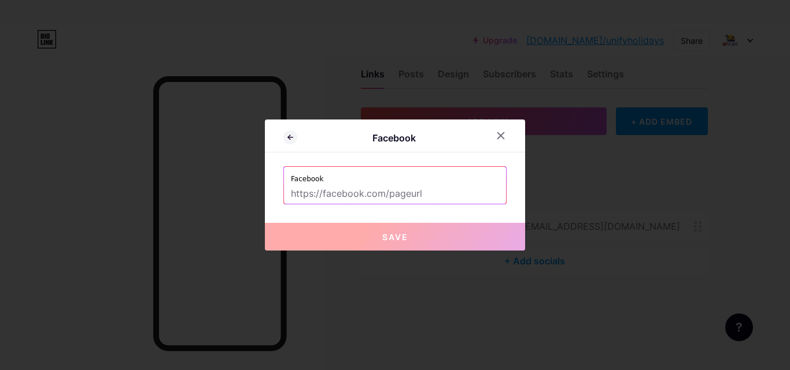
click at [349, 187] on input "text" at bounding box center [395, 194] width 208 height 20
click at [357, 185] on input "text" at bounding box center [395, 194] width 208 height 20
paste input "[URL][DOMAIN_NAME]"
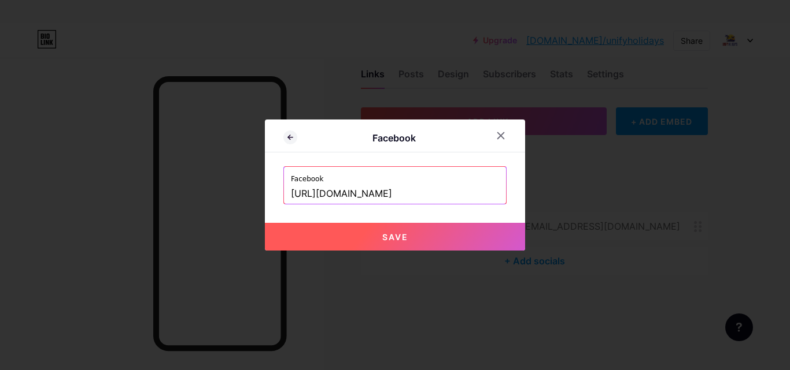
type input "[URL][DOMAIN_NAME]"
click at [320, 239] on button "Save" at bounding box center [395, 237] width 260 height 28
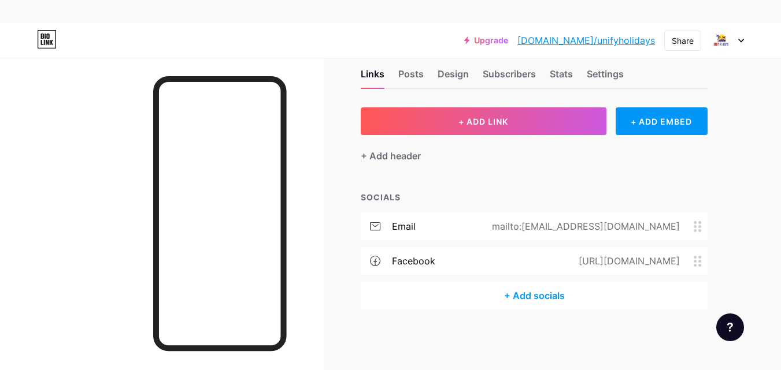
click at [510, 291] on div "+ Add socials" at bounding box center [534, 296] width 347 height 28
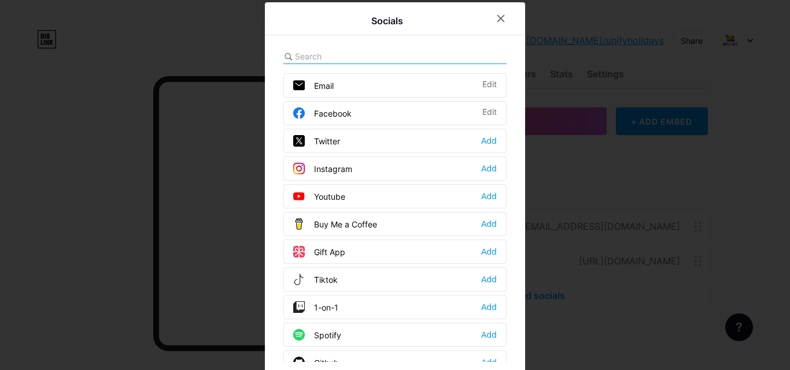
click at [324, 146] on div "Twitter" at bounding box center [316, 141] width 47 height 12
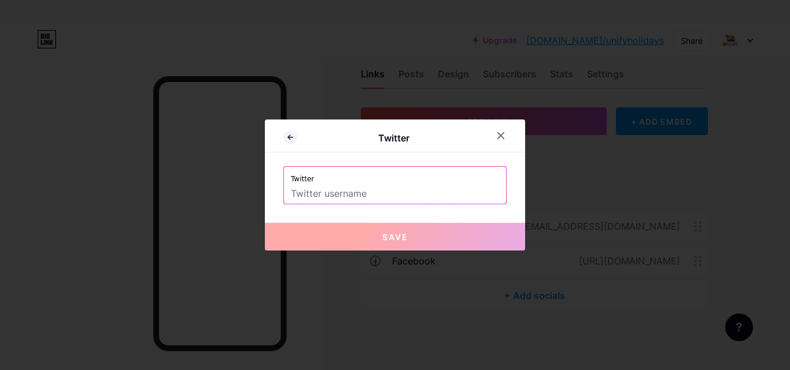
click at [358, 192] on input "text" at bounding box center [395, 194] width 208 height 20
paste input "[URL][DOMAIN_NAME]"
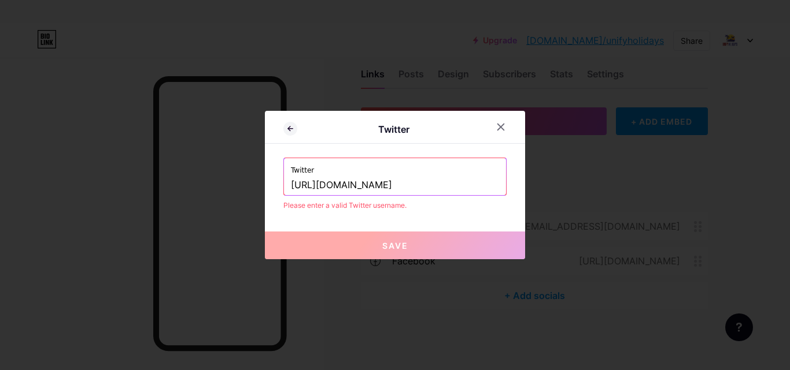
type input "[URL][DOMAIN_NAME]"
click at [318, 243] on button "Save" at bounding box center [395, 246] width 260 height 28
click at [353, 184] on input "[URL][DOMAIN_NAME]" at bounding box center [395, 186] width 208 height 20
click at [498, 124] on icon at bounding box center [501, 127] width 6 height 6
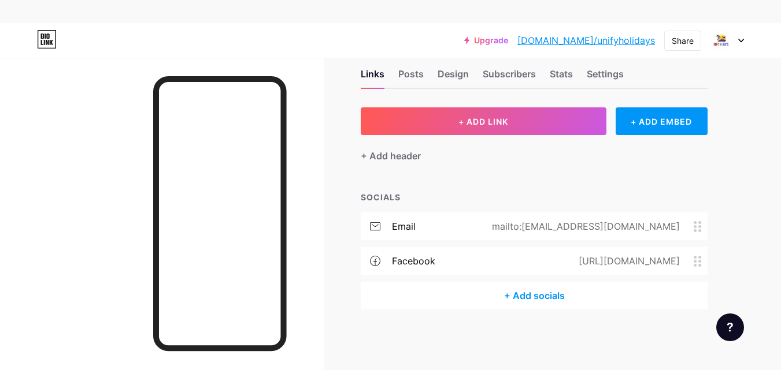
click at [544, 290] on div "+ Add socials" at bounding box center [534, 296] width 347 height 28
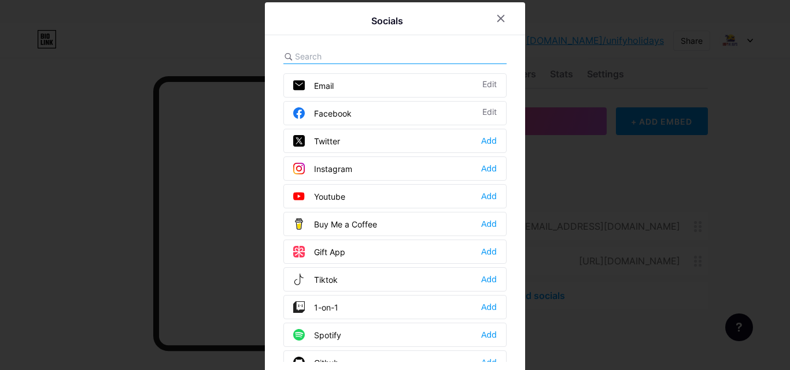
click at [377, 170] on div "Instagram Add" at bounding box center [394, 169] width 223 height 24
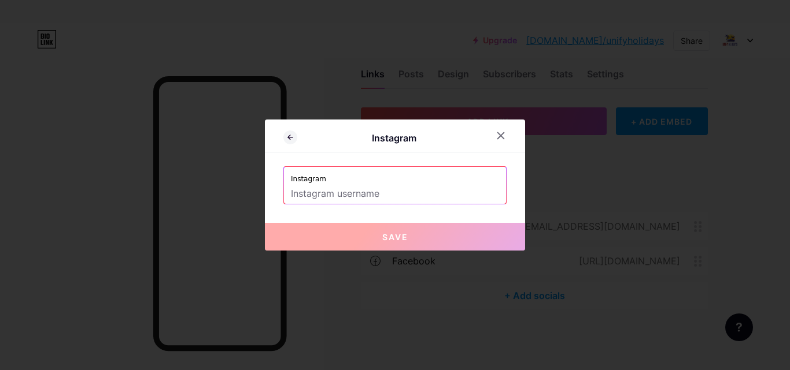
click at [360, 186] on input "text" at bounding box center [395, 194] width 208 height 20
paste input "[URL][DOMAIN_NAME]"
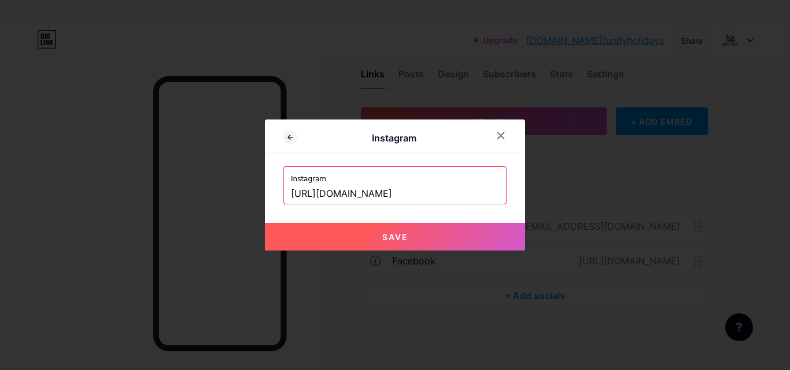
click at [323, 242] on button "Save" at bounding box center [395, 237] width 260 height 28
type input "[URL][DOMAIN_NAME][DOMAIN_NAME]"
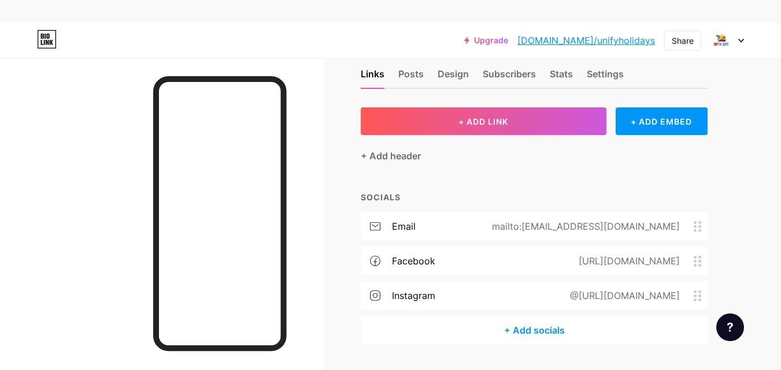
click at [531, 334] on div "+ Add socials" at bounding box center [534, 331] width 347 height 28
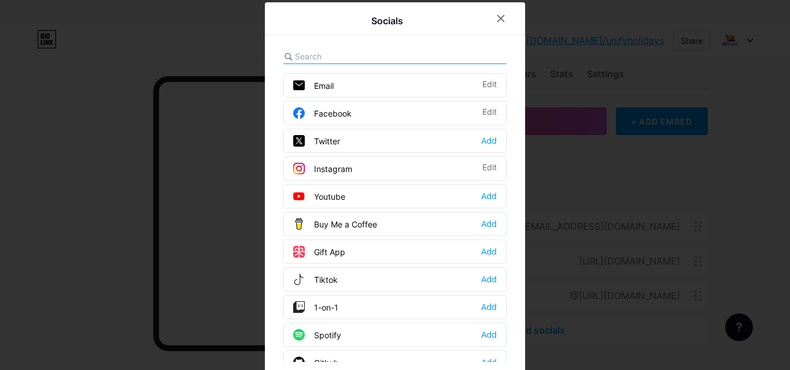
click at [337, 202] on div "Youtube" at bounding box center [319, 197] width 52 height 12
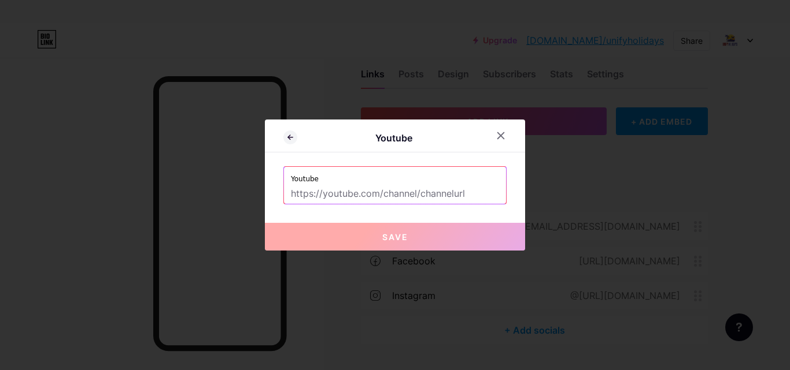
click at [376, 191] on input "text" at bounding box center [395, 194] width 208 height 20
paste input "[URL][DOMAIN_NAME]"
type input "[URL][DOMAIN_NAME]"
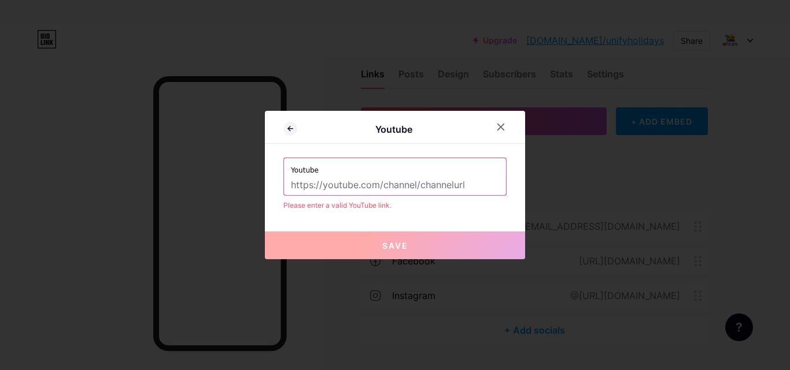
click at [354, 194] on input "text" at bounding box center [395, 186] width 208 height 20
paste input "[URL][DOMAIN_NAME]"
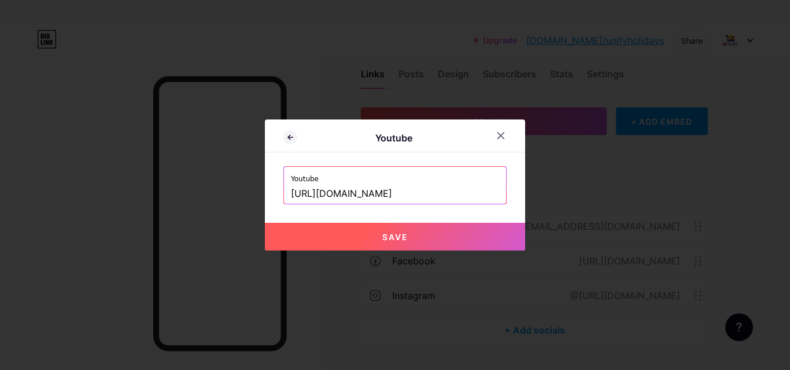
type input "[URL][DOMAIN_NAME]"
click at [318, 239] on button "Save" at bounding box center [395, 237] width 260 height 28
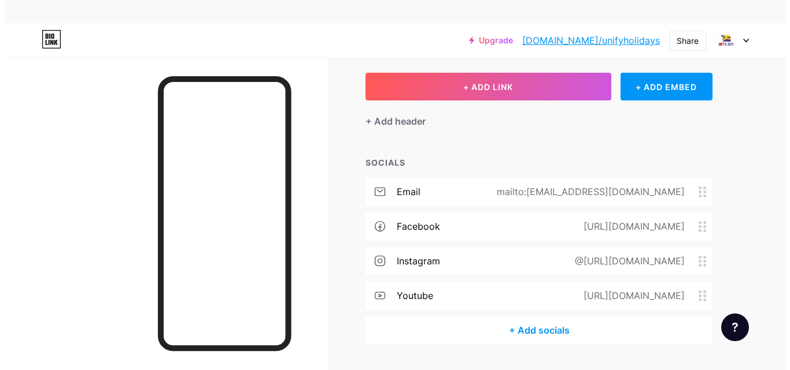
scroll to position [89, 0]
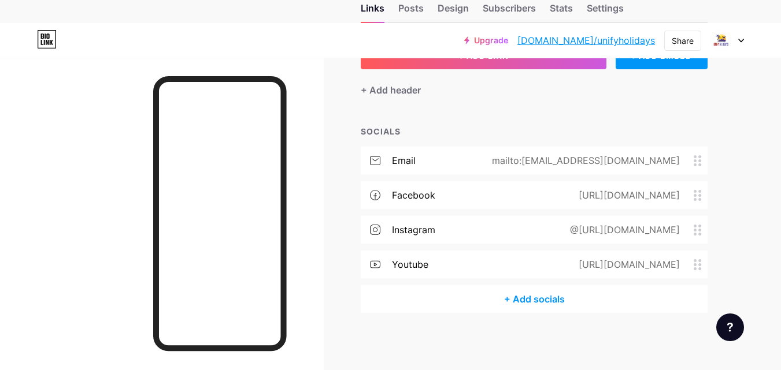
click at [509, 289] on div "+ Add socials" at bounding box center [534, 300] width 347 height 28
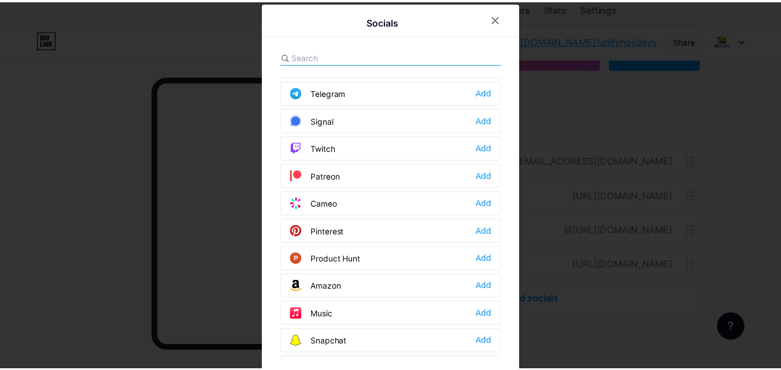
scroll to position [694, 0]
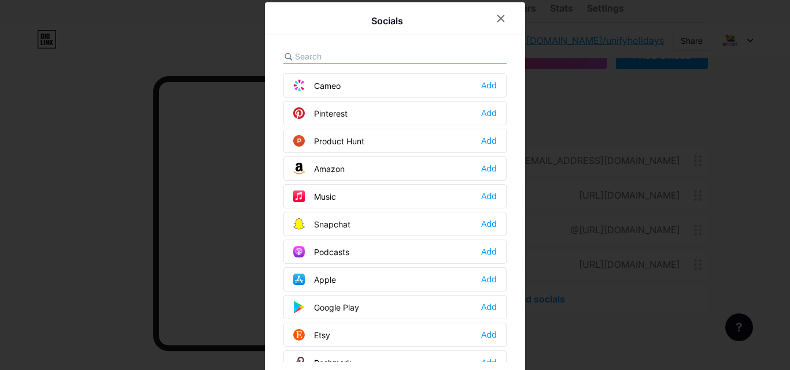
click at [345, 115] on div "Pinterest Add" at bounding box center [394, 113] width 223 height 24
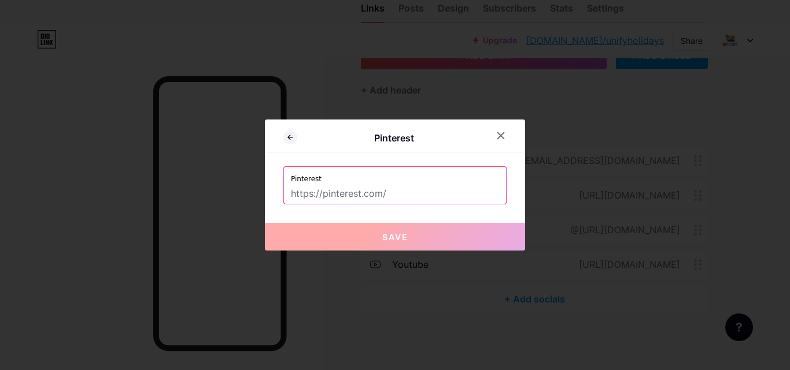
click at [355, 194] on input "text" at bounding box center [395, 194] width 208 height 20
paste input "[URL][DOMAIN_NAME]"
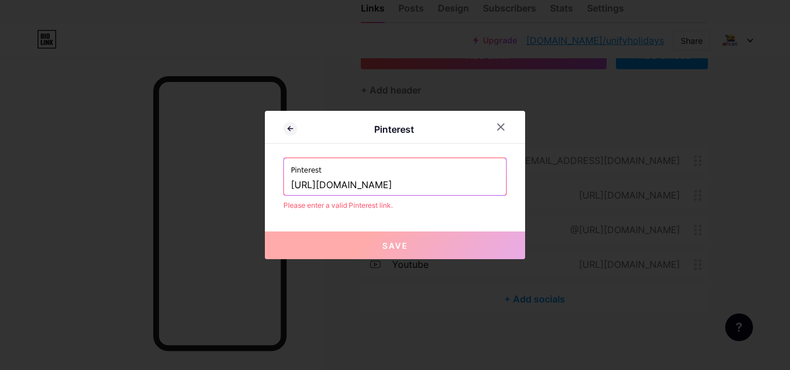
type input "[URL][DOMAIN_NAME]"
click at [365, 237] on button "Save" at bounding box center [395, 246] width 260 height 28
click at [501, 132] on div at bounding box center [500, 127] width 21 height 21
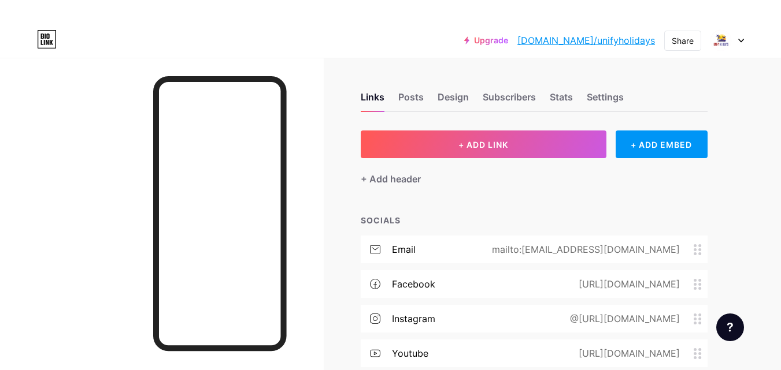
scroll to position [89, 0]
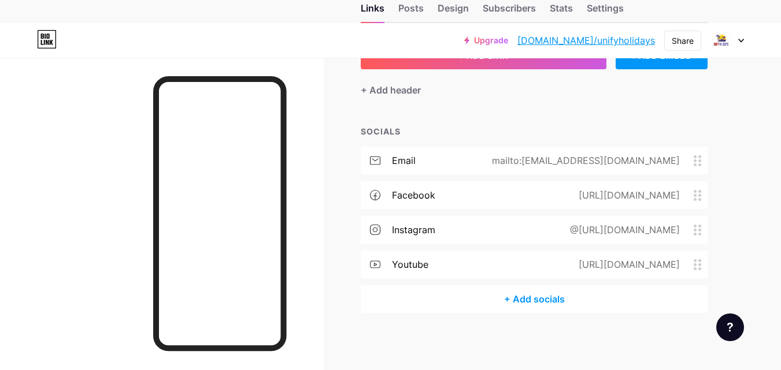
click at [538, 294] on div "+ Add socials" at bounding box center [534, 300] width 347 height 28
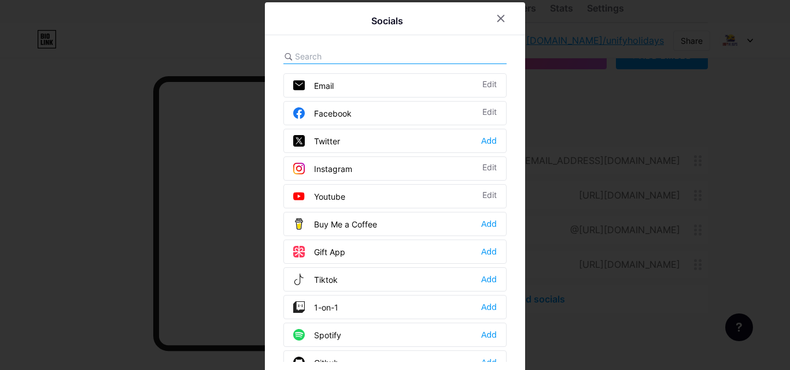
click at [325, 58] on input "text" at bounding box center [359, 56] width 128 height 12
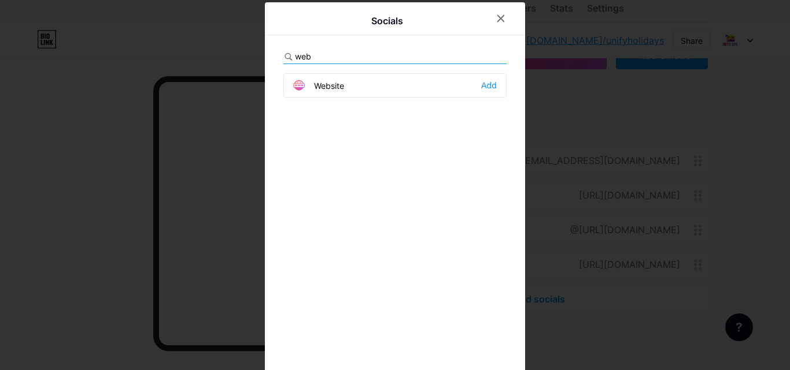
type input "web"
click at [325, 83] on div "Website" at bounding box center [318, 86] width 51 height 12
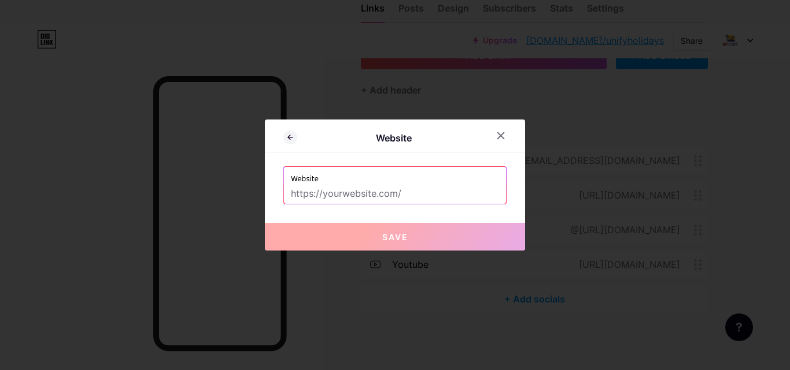
click at [364, 193] on input "text" at bounding box center [395, 194] width 208 height 20
paste input "[URL][DOMAIN_NAME]"
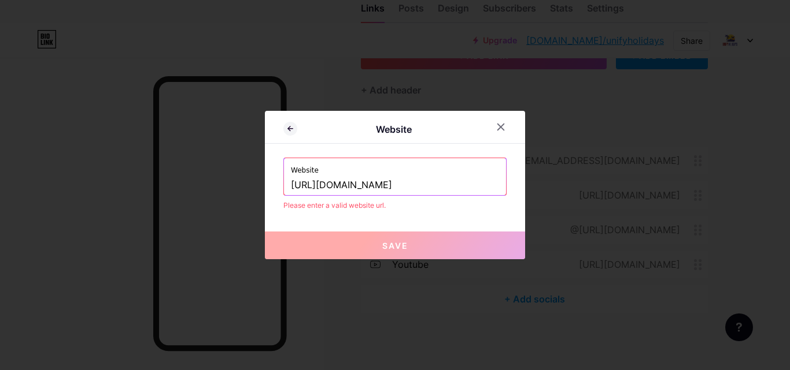
type input "[URL][DOMAIN_NAME]"
click at [391, 251] on button "Save" at bounding box center [395, 246] width 260 height 28
click at [499, 124] on icon at bounding box center [500, 127] width 9 height 9
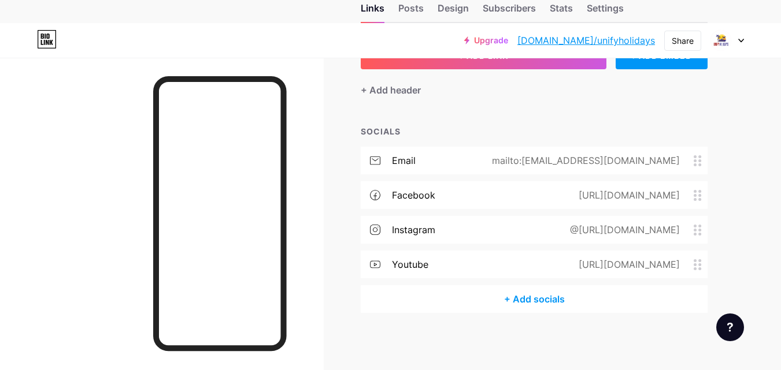
scroll to position [31, 0]
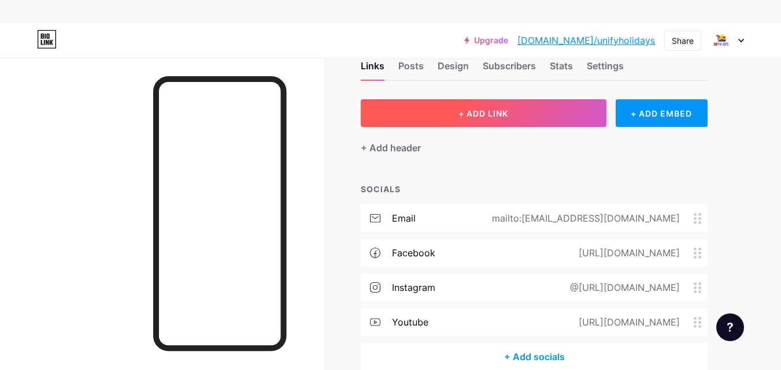
click at [454, 125] on button "+ ADD LINK" at bounding box center [484, 113] width 246 height 28
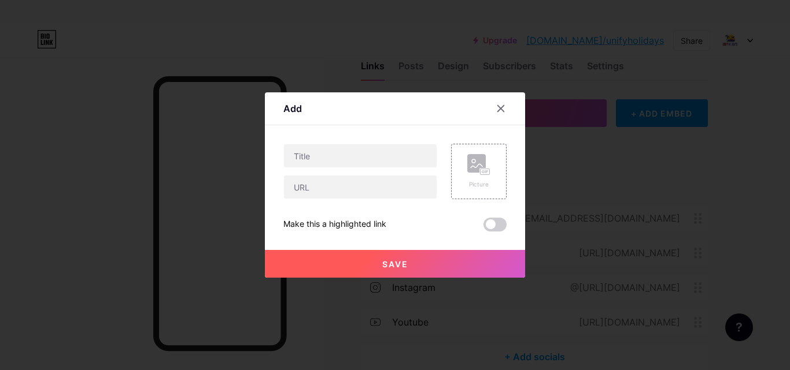
click at [315, 199] on div at bounding box center [360, 187] width 154 height 24
click at [320, 190] on input "text" at bounding box center [360, 187] width 153 height 23
paste input "[URL][DOMAIN_NAME]"
type input "[URL][DOMAIN_NAME]"
click at [313, 168] on div "[URL][DOMAIN_NAME]" at bounding box center [360, 171] width 154 height 55
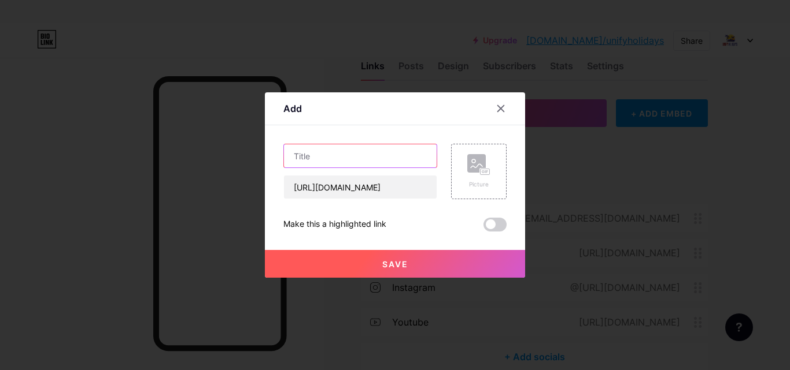
click at [313, 162] on input "text" at bounding box center [360, 155] width 153 height 23
type input "Website"
click at [405, 277] on button "Save" at bounding box center [395, 264] width 260 height 28
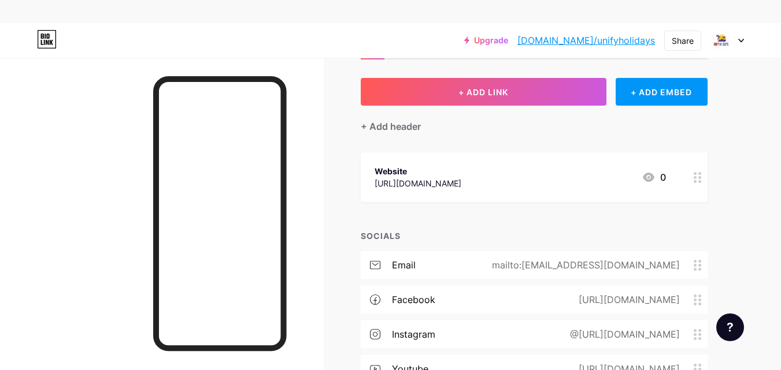
scroll to position [0, 0]
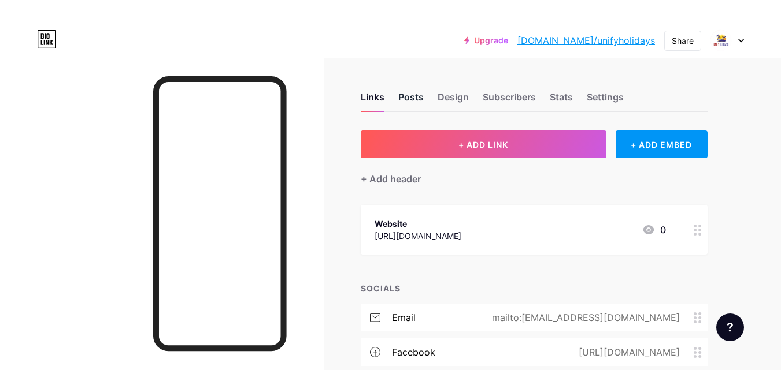
click at [414, 99] on div "Posts" at bounding box center [410, 100] width 25 height 21
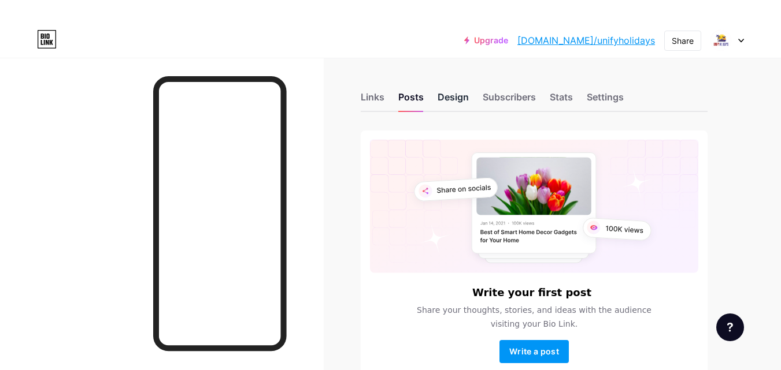
click at [460, 91] on div "Design" at bounding box center [453, 100] width 31 height 21
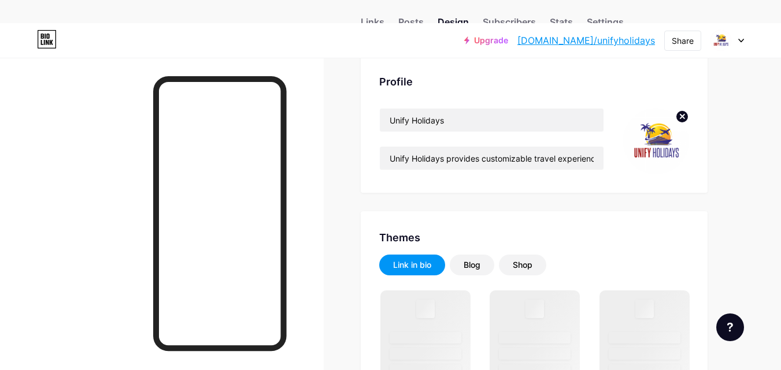
scroll to position [231, 0]
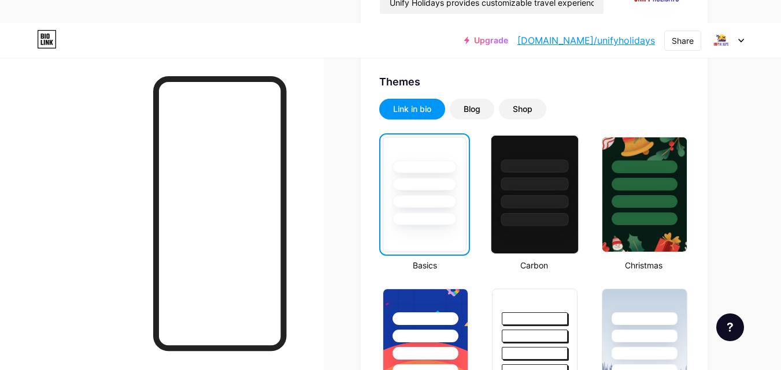
click at [525, 213] on div at bounding box center [535, 219] width 68 height 13
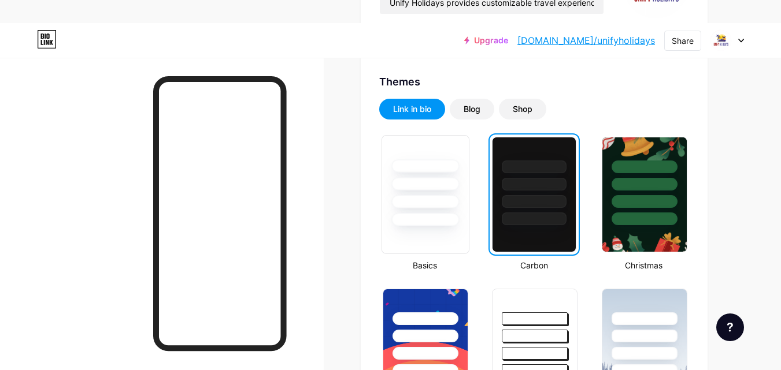
click at [433, 210] on div at bounding box center [425, 181] width 87 height 91
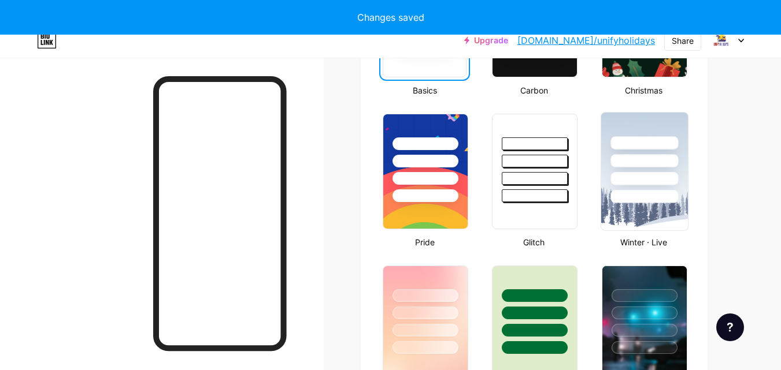
scroll to position [462, 0]
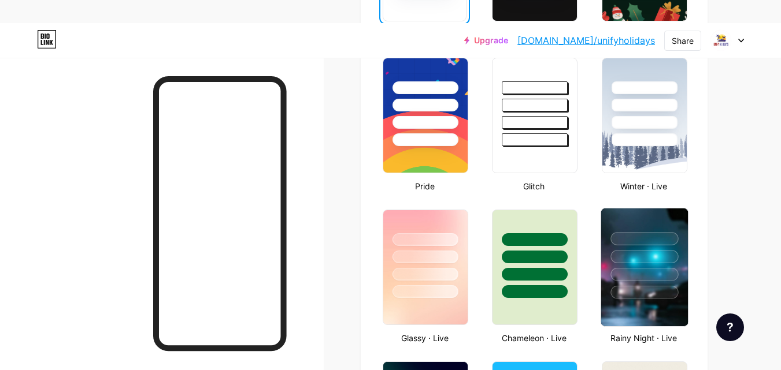
click at [638, 264] on div at bounding box center [644, 254] width 87 height 91
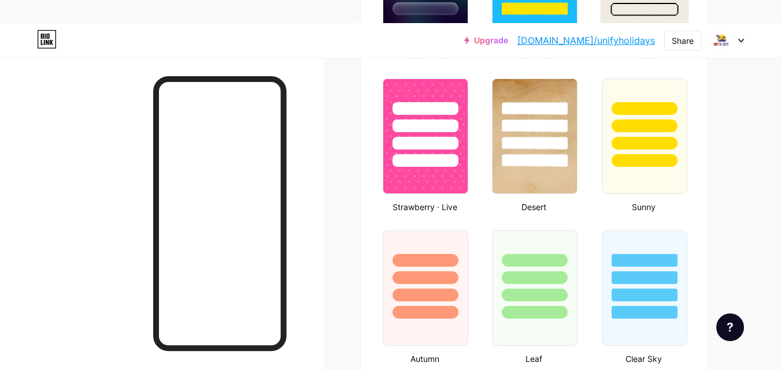
scroll to position [925, 0]
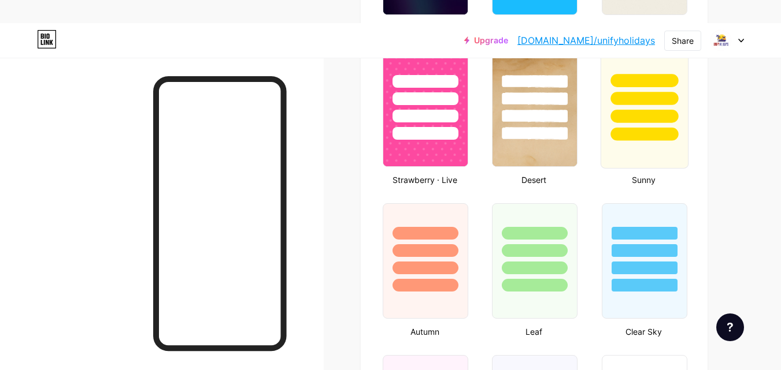
click at [620, 120] on div at bounding box center [644, 116] width 68 height 13
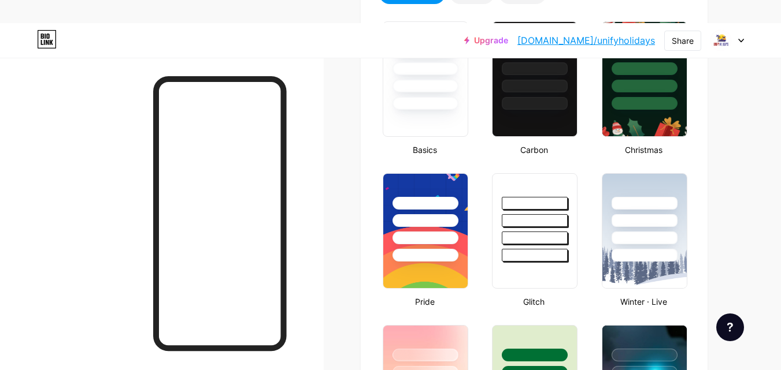
scroll to position [116, 0]
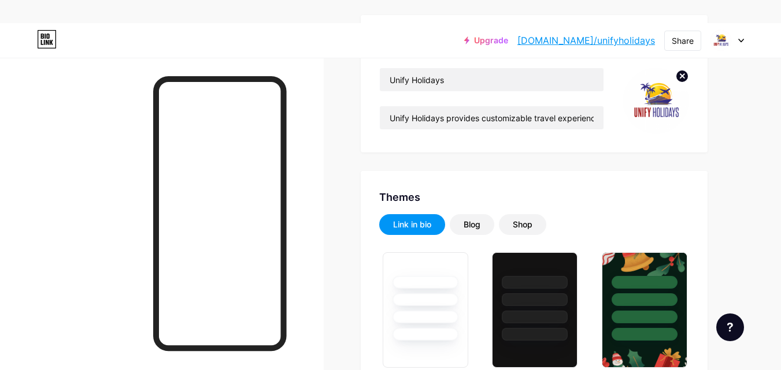
click at [632, 36] on link "[DOMAIN_NAME]/unifyholidays" at bounding box center [586, 41] width 138 height 14
